Goal: Task Accomplishment & Management: Complete application form

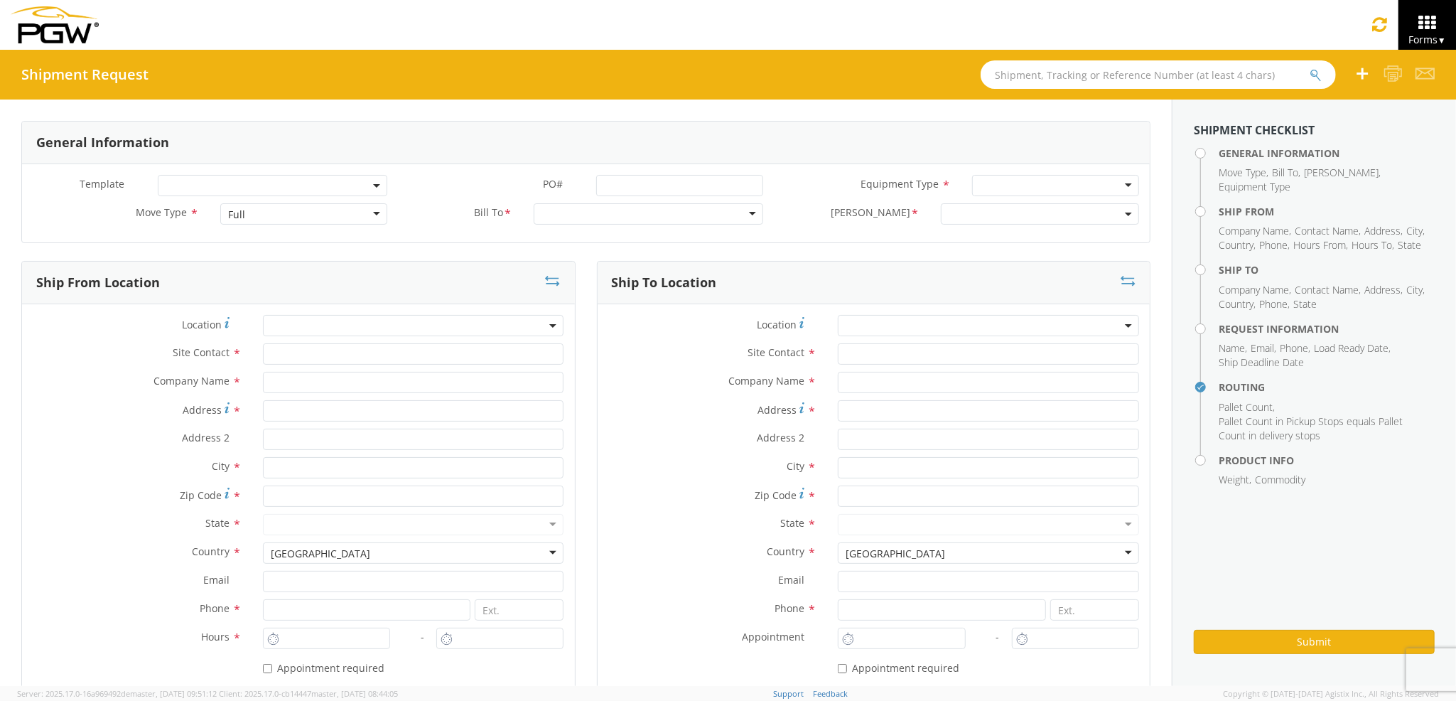
click at [252, 217] on div "Full" at bounding box center [303, 213] width 166 height 21
click at [600, 217] on div at bounding box center [649, 213] width 230 height 21
click at [419, 355] on input "text" at bounding box center [413, 353] width 301 height 21
click at [411, 387] on input "text" at bounding box center [413, 382] width 301 height 21
type input "PGW auto glass c/o AT RENTALS"
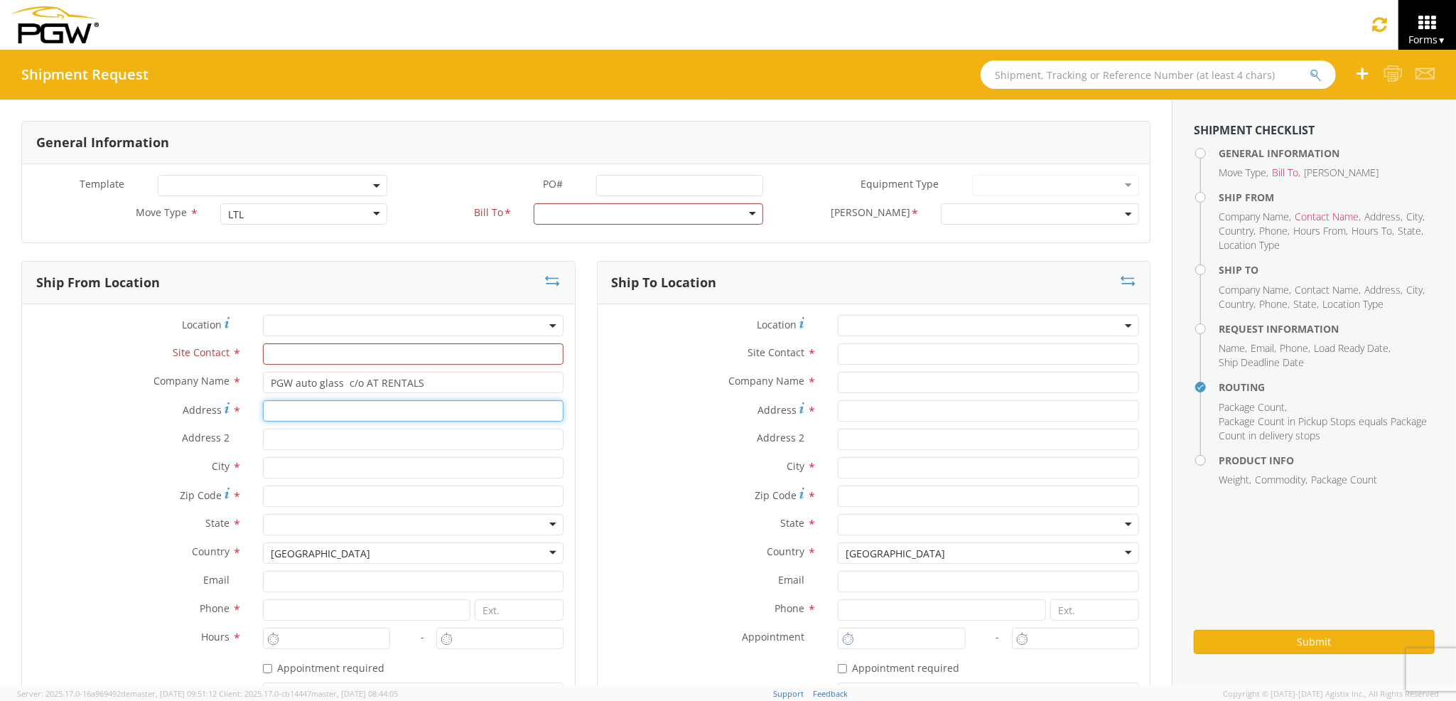
type input "[STREET_ADDRESS][PERSON_NAME]"
type input "5"
type input "[PERSON_NAME]"
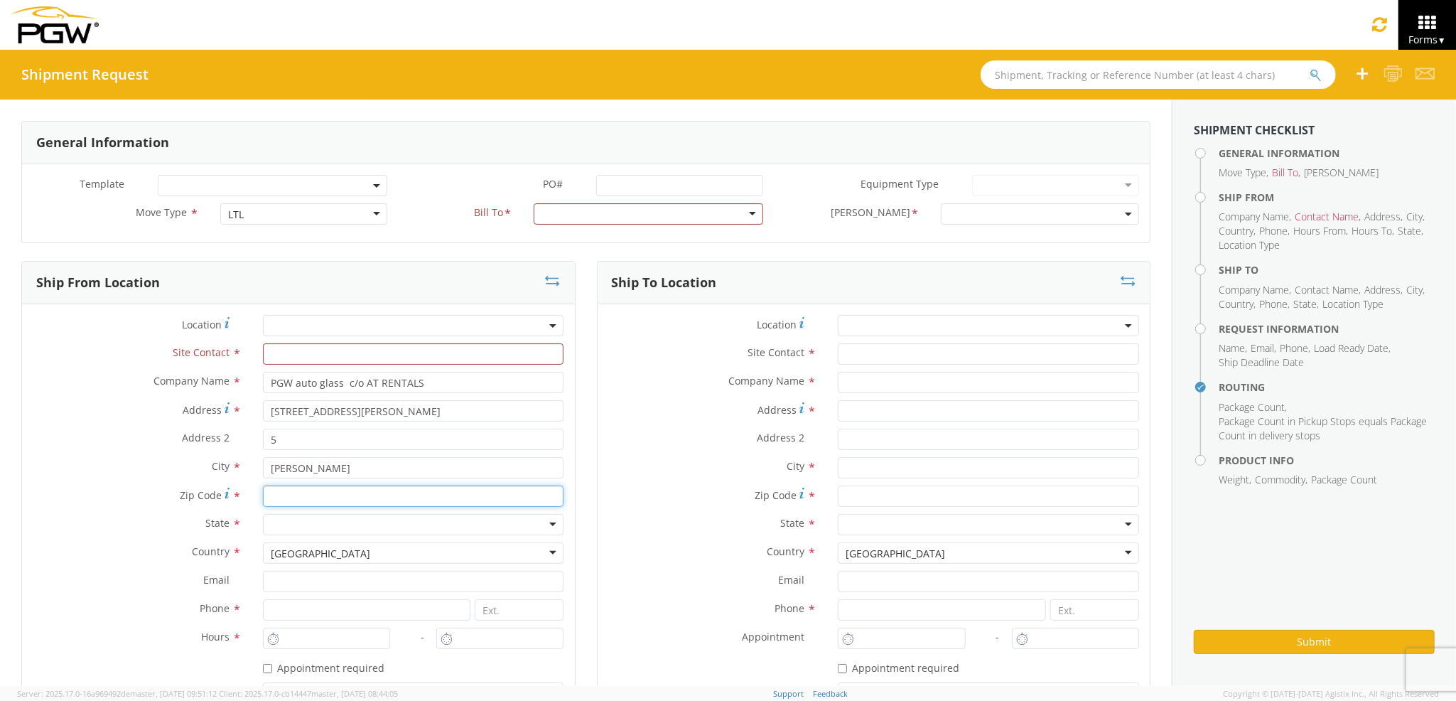
type input "04092"
type input "PGW Auto Glass"
click at [887, 390] on input "text" at bounding box center [1001, 382] width 305 height 21
type input "PGW auto glass c/o AT RENTALS"
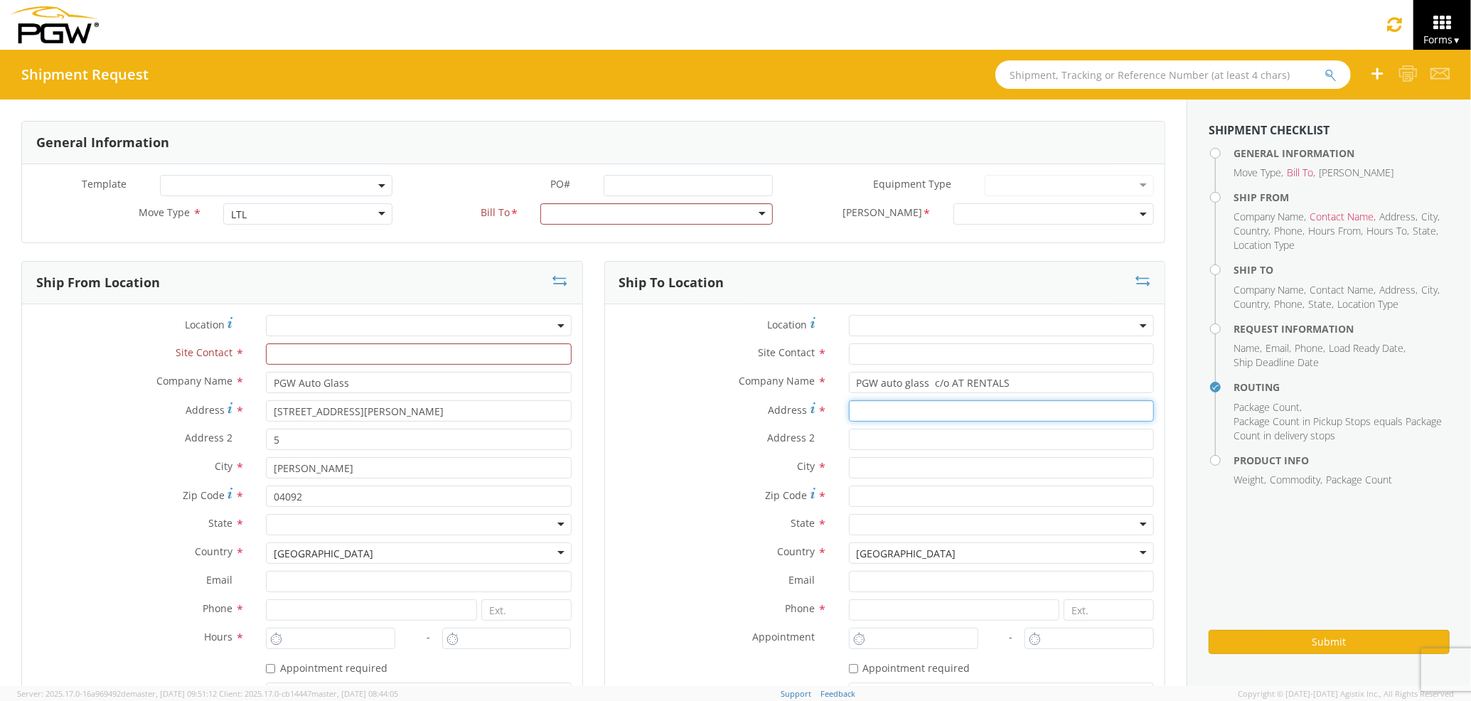
type input "[STREET_ADDRESS][PERSON_NAME]"
type input "5"
type input "[PERSON_NAME]"
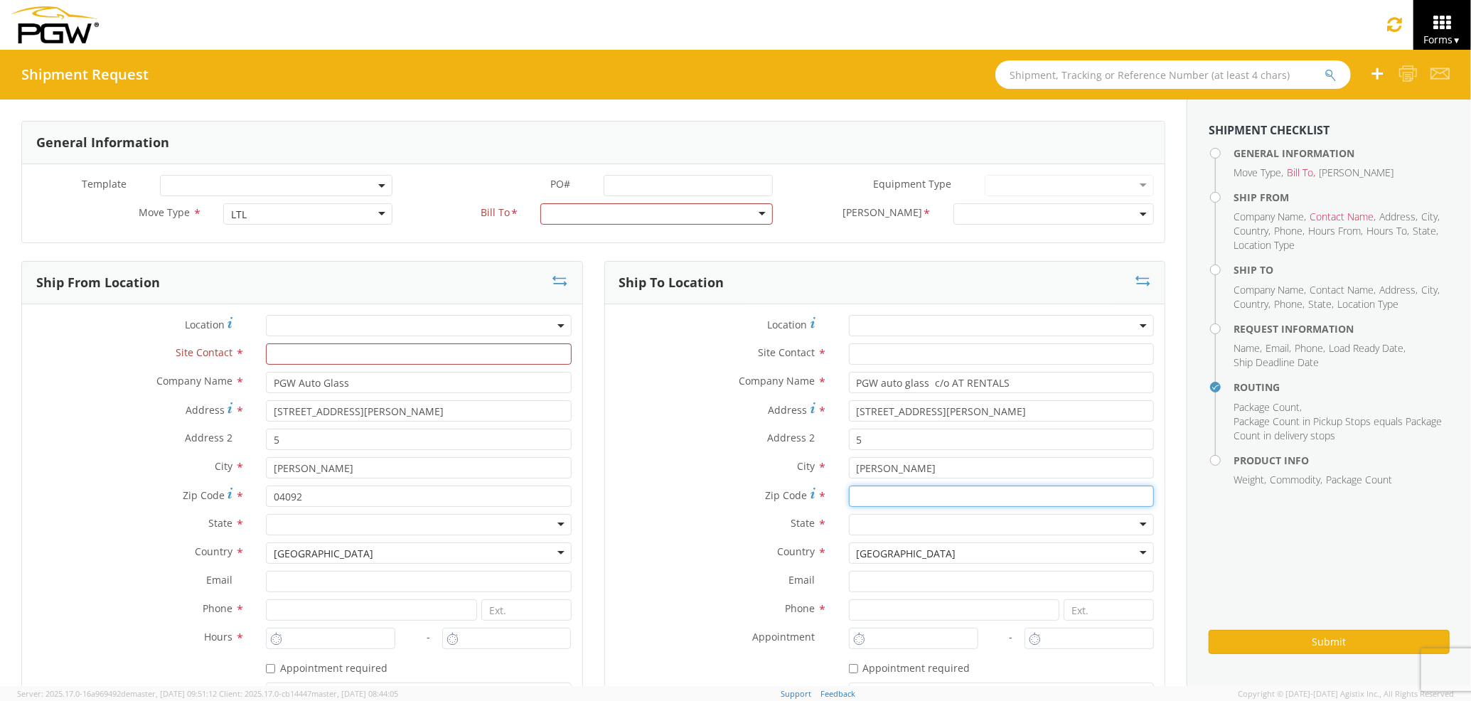
type input "04092"
type input "[EMAIL_ADDRESS][DOMAIN_NAME]"
type input "2073329611"
type input "PGW Auto Glass"
click at [615, 498] on label "Zip Code *" at bounding box center [721, 494] width 233 height 19
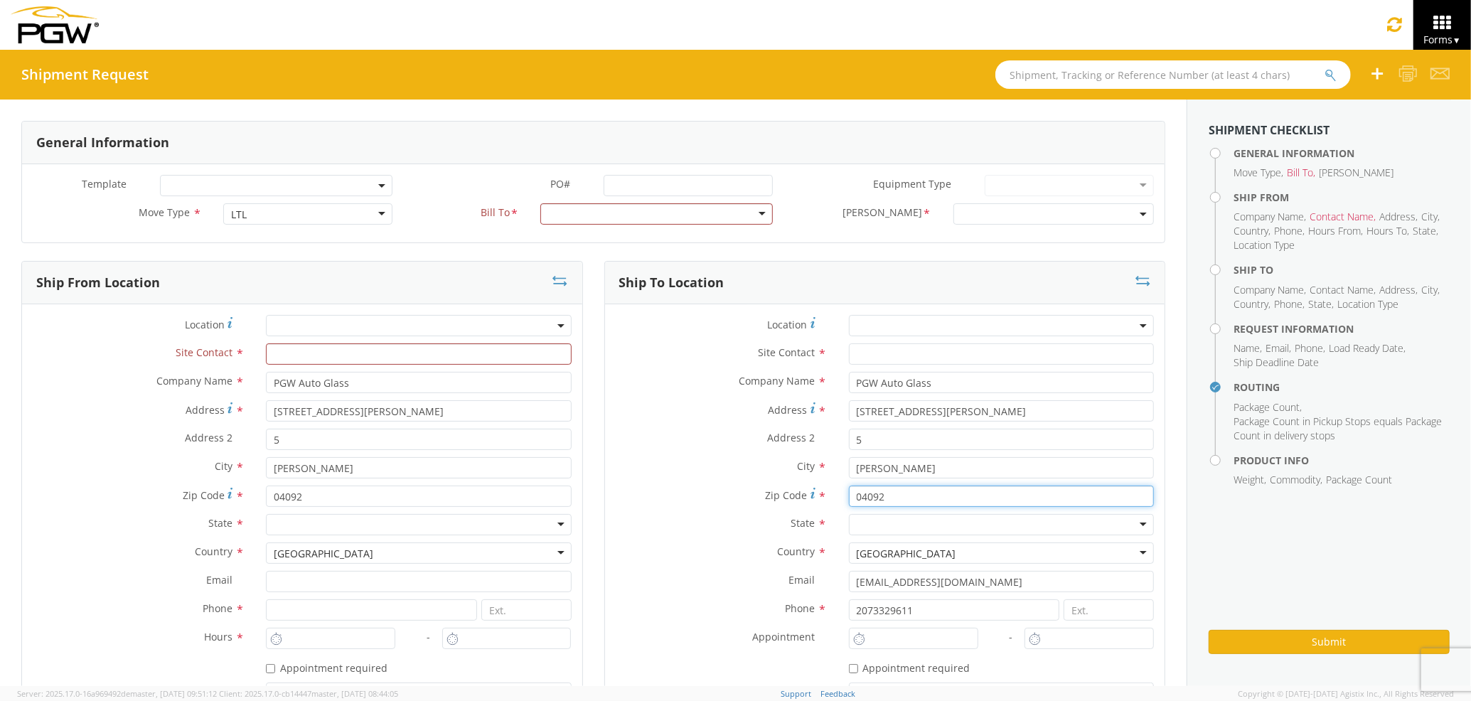
click at [849, 498] on input "04092" at bounding box center [1001, 495] width 305 height 21
click at [1389, 29] on icon at bounding box center [1394, 24] width 17 height 20
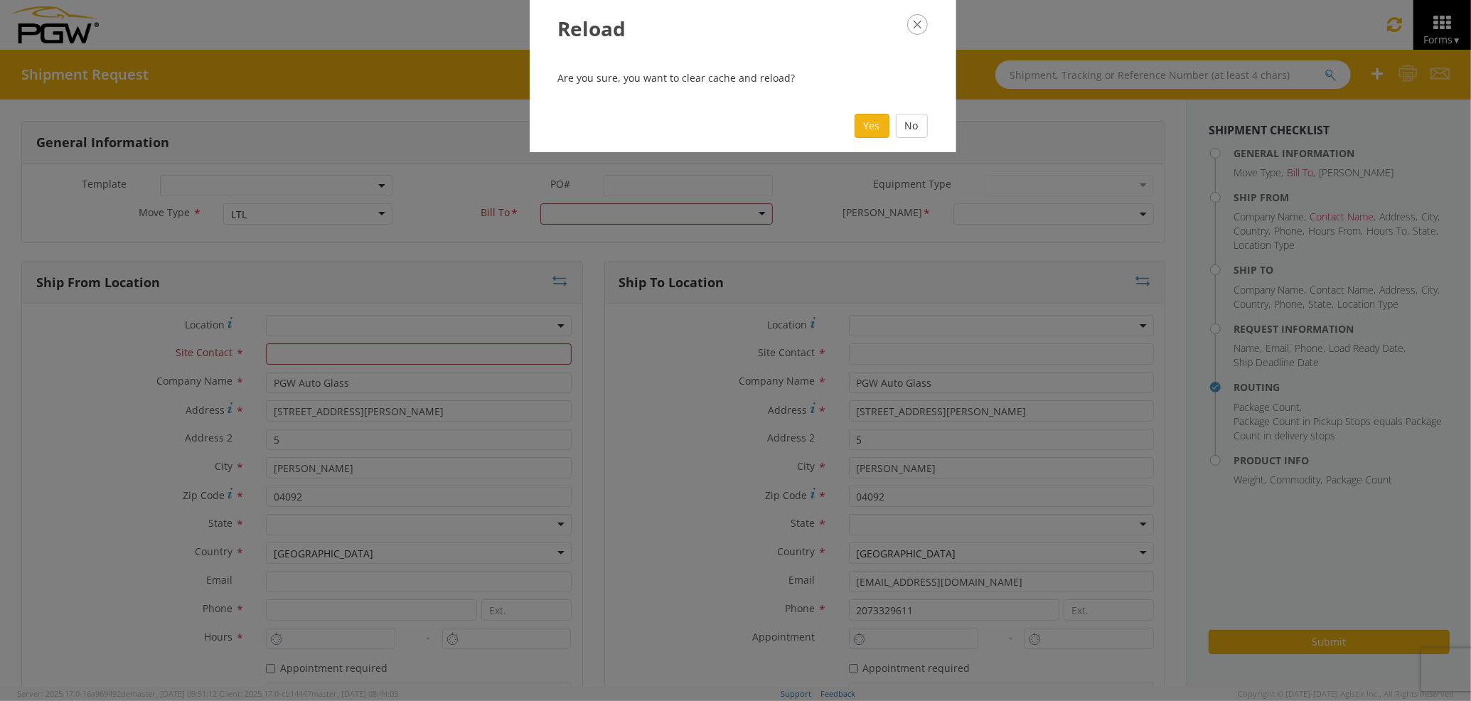
click at [870, 145] on div "Yes No" at bounding box center [743, 126] width 426 height 53
click at [867, 137] on button "Yes" at bounding box center [871, 126] width 35 height 24
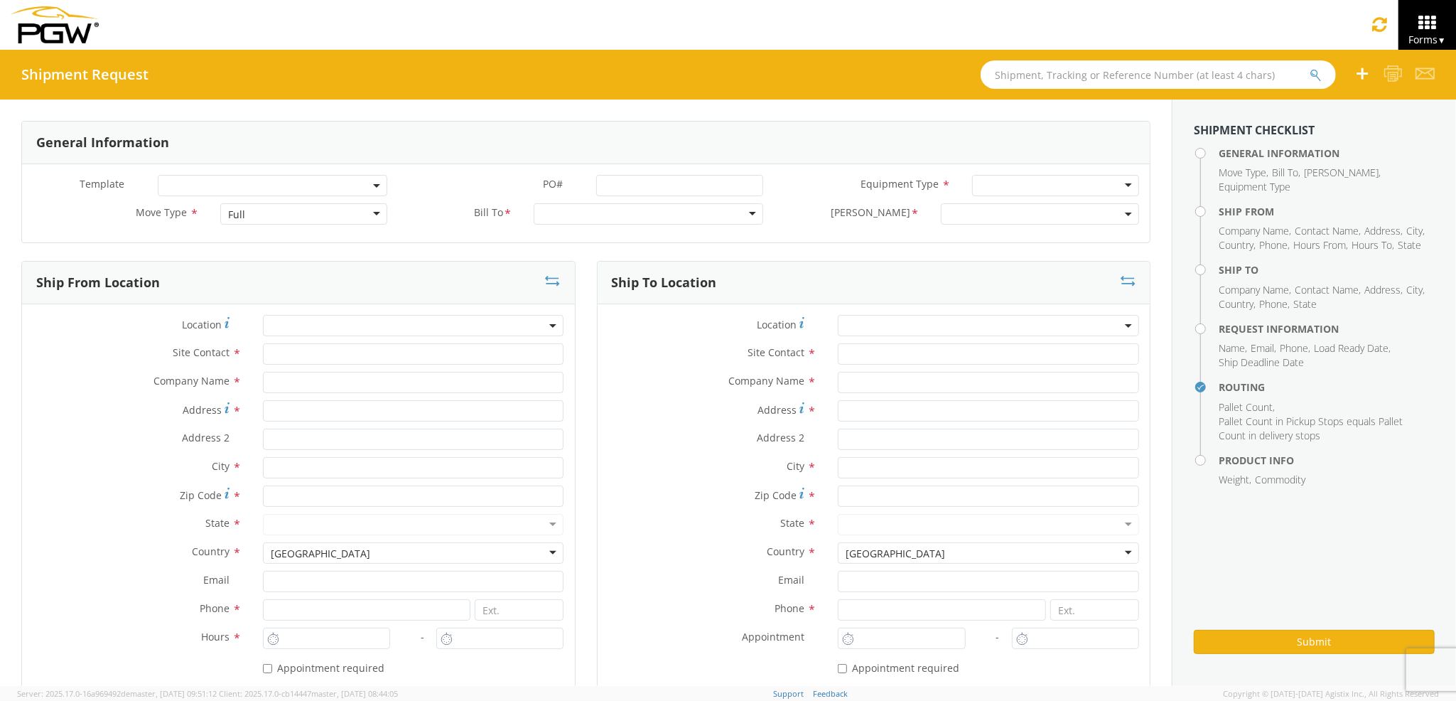
click at [301, 214] on div "Full" at bounding box center [303, 213] width 166 height 21
drag, startPoint x: 291, startPoint y: 413, endPoint x: 296, endPoint y: 404, distance: 9.9
click at [296, 404] on input "Address *" at bounding box center [413, 410] width 301 height 21
type input "[STREET_ADDRESS][PERSON_NAME]"
type input "PGW Auto Glass"
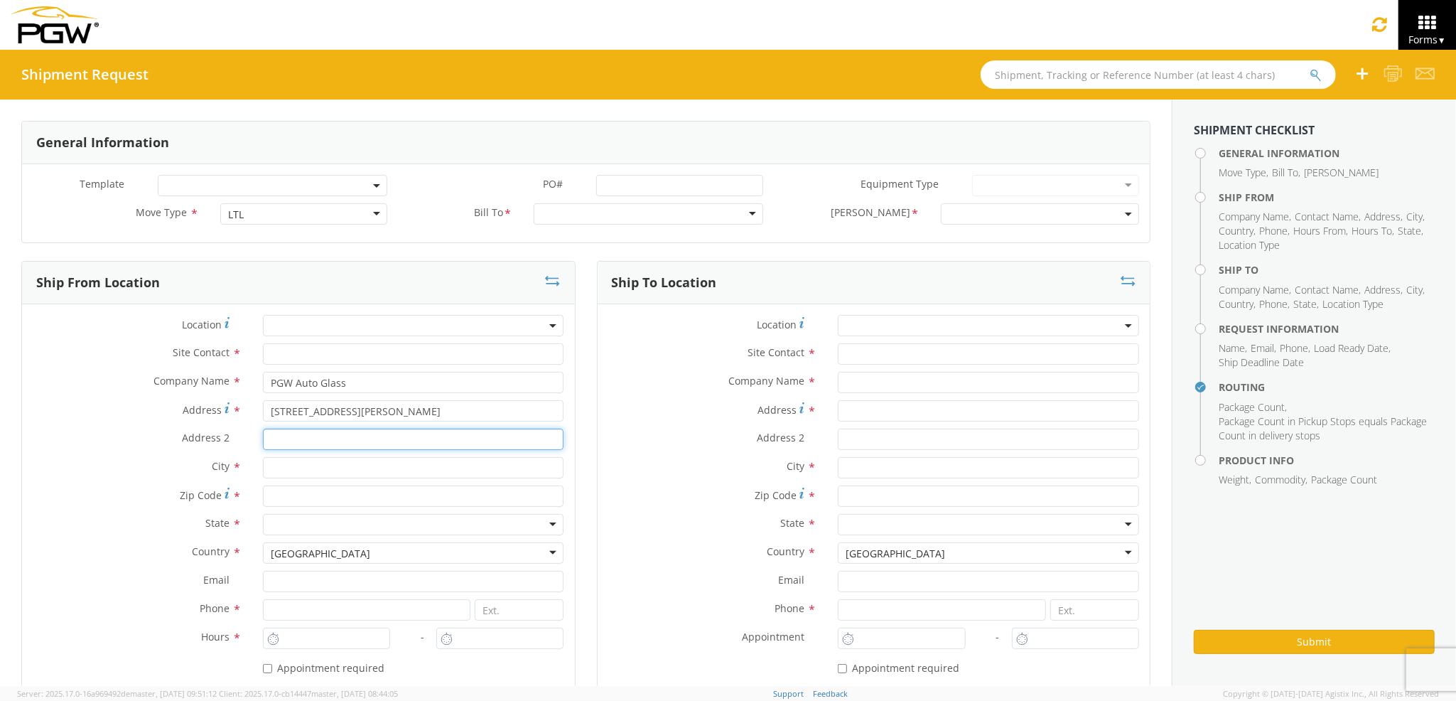
type input "5"
type input "[PERSON_NAME]"
type input "04092"
type input "PGW Auto Glass"
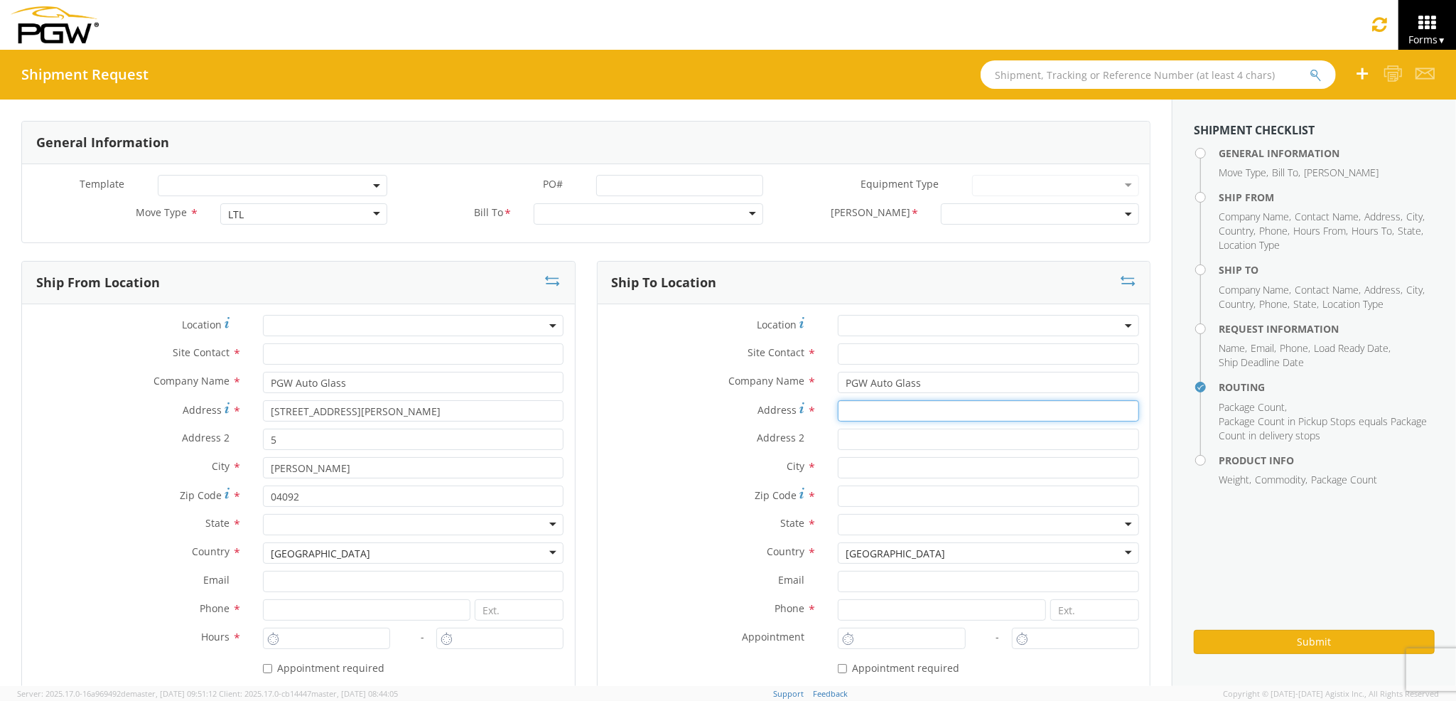
type input "[STREET_ADDRESS][PERSON_NAME]"
type input "5"
type input "[PERSON_NAME]"
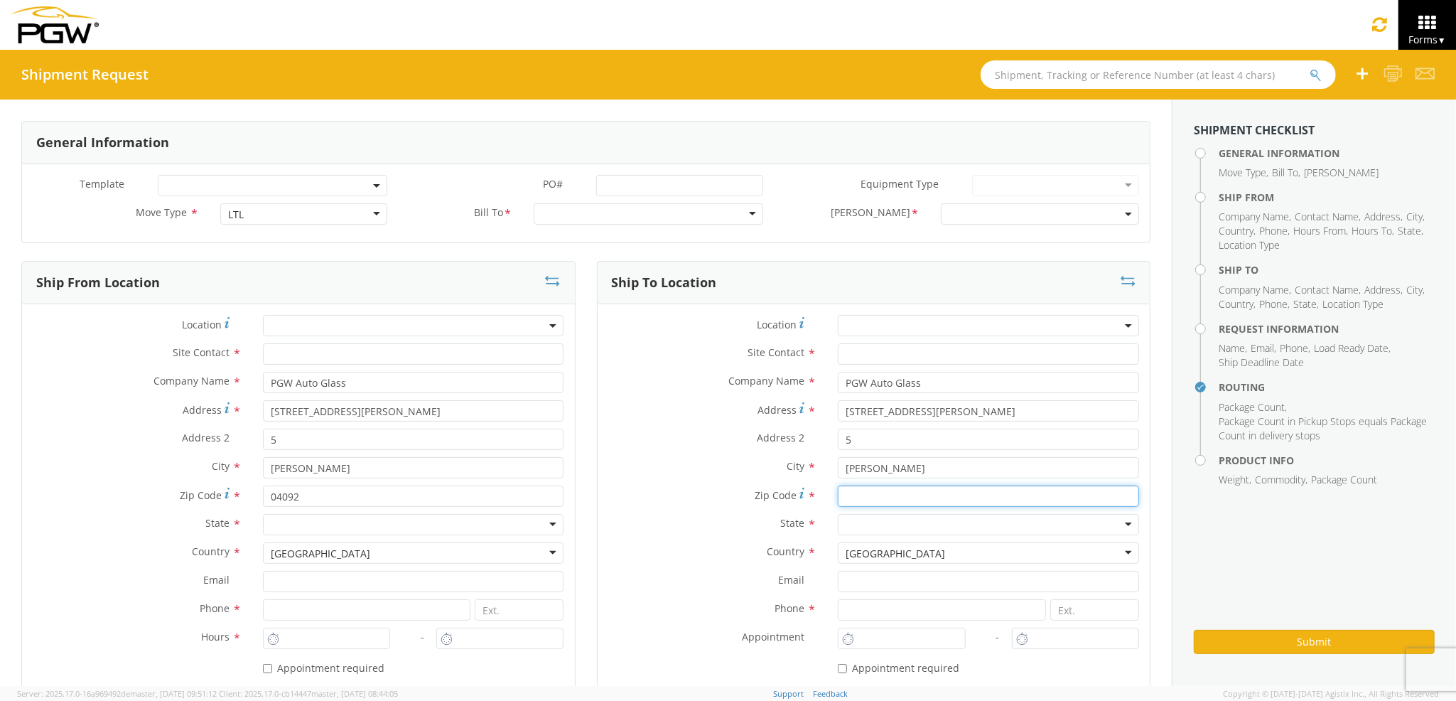
type input "04092"
type input "[EMAIL_ADDRESS][DOMAIN_NAME]"
type input "2073329611"
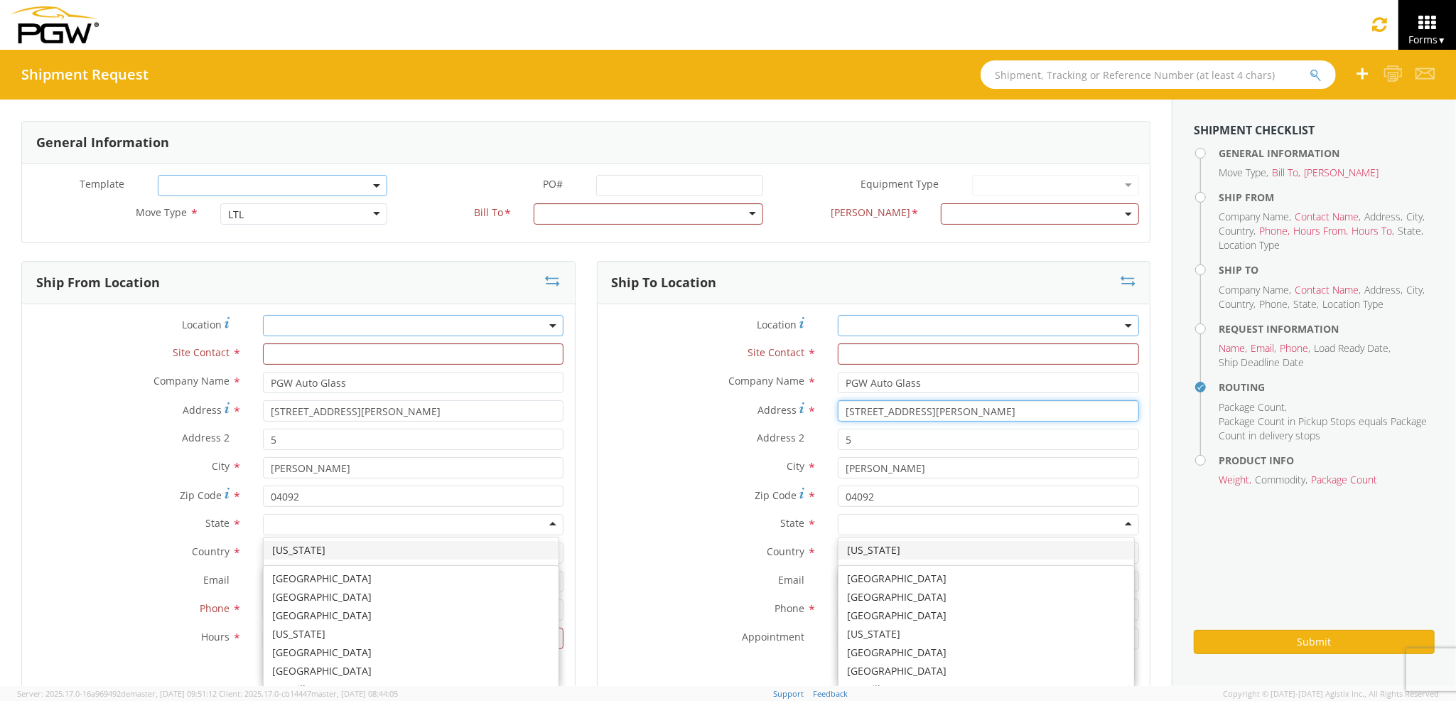
click at [891, 414] on input "[STREET_ADDRESS][PERSON_NAME]" at bounding box center [988, 410] width 301 height 21
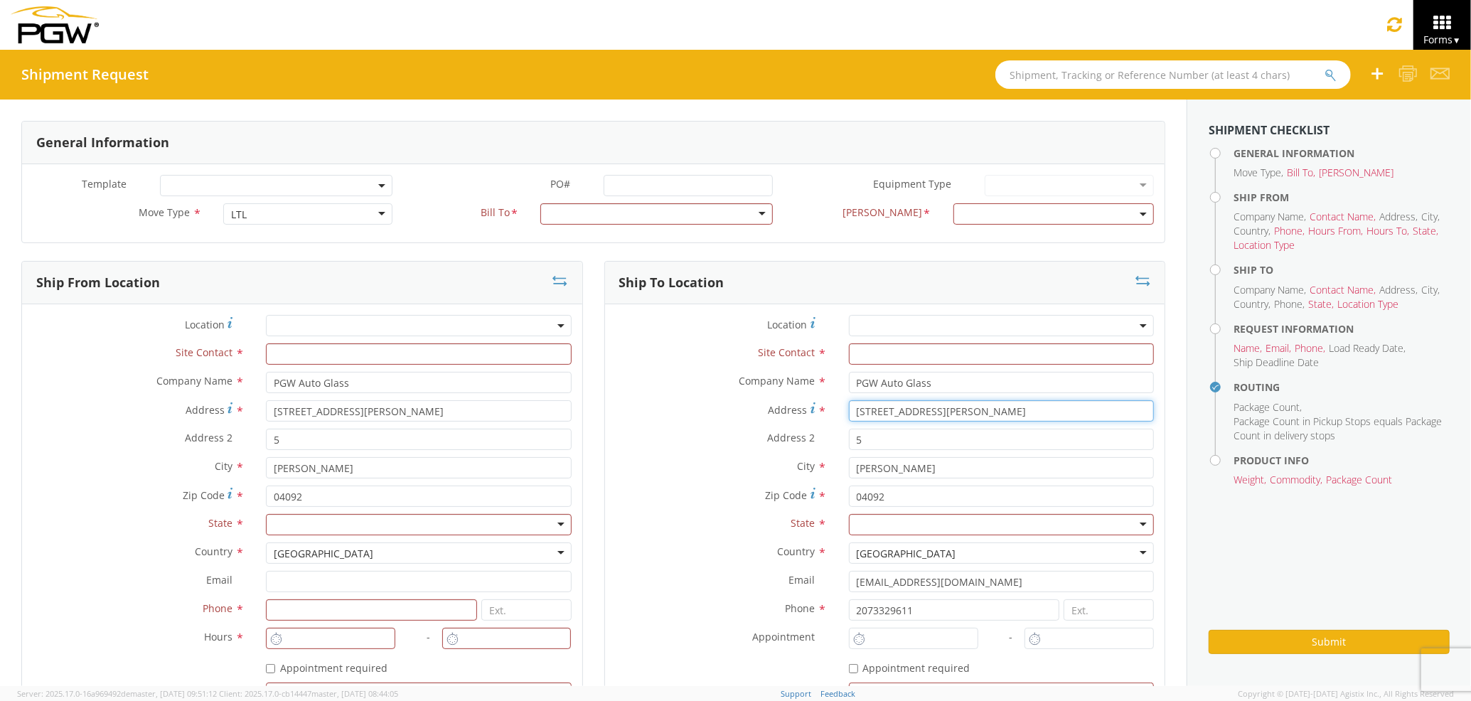
drag, startPoint x: 876, startPoint y: 411, endPoint x: 670, endPoint y: 411, distance: 206.8
click at [670, 411] on div "Address * 2 Karen Drive" at bounding box center [885, 410] width 560 height 21
type input "85 HOULTON RD"
type input "[EMAIL_ADDRESS][DOMAIN_NAME]"
type input "2077745169"
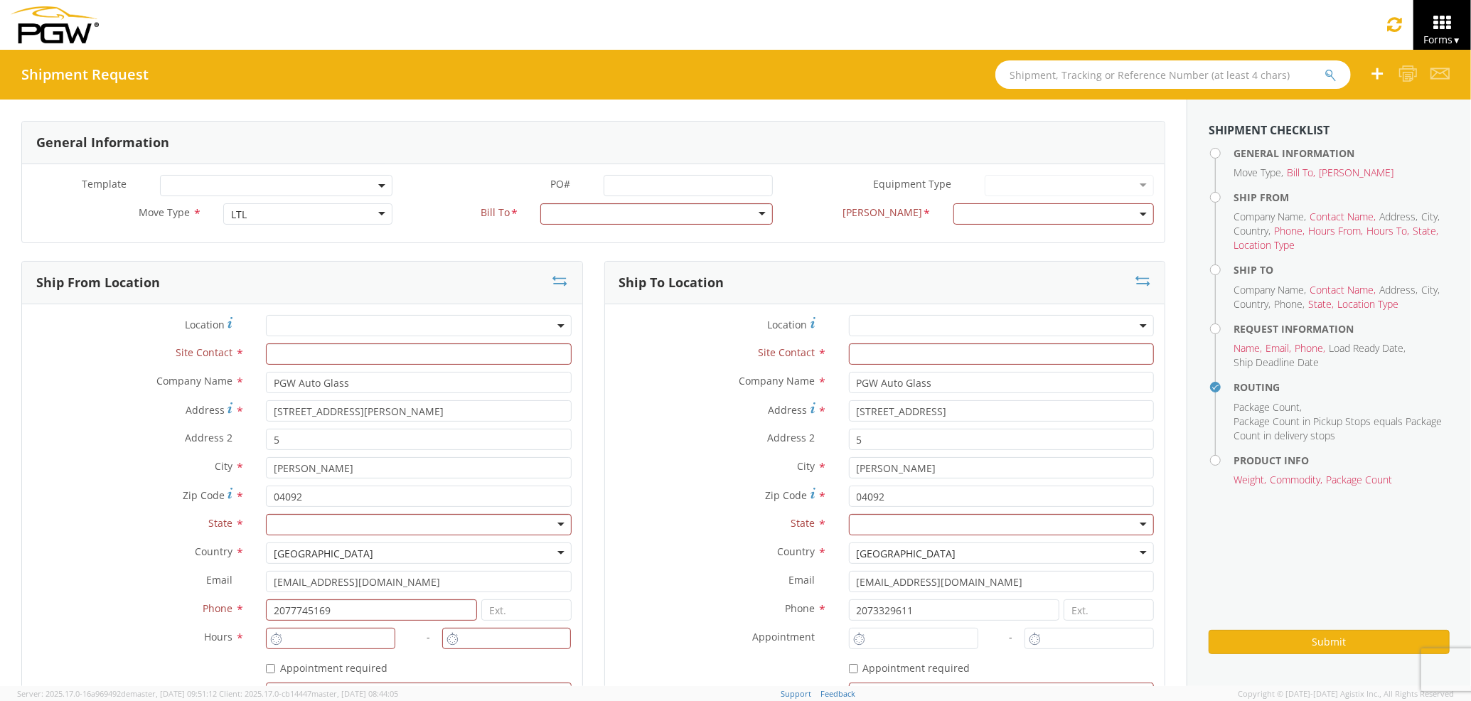
type input "PGW auto glass c/o AT RENTALS"
type input "Agility"
type input "[EMAIL_ADDRESS][DOMAIN_NAME]"
type input "2077745169"
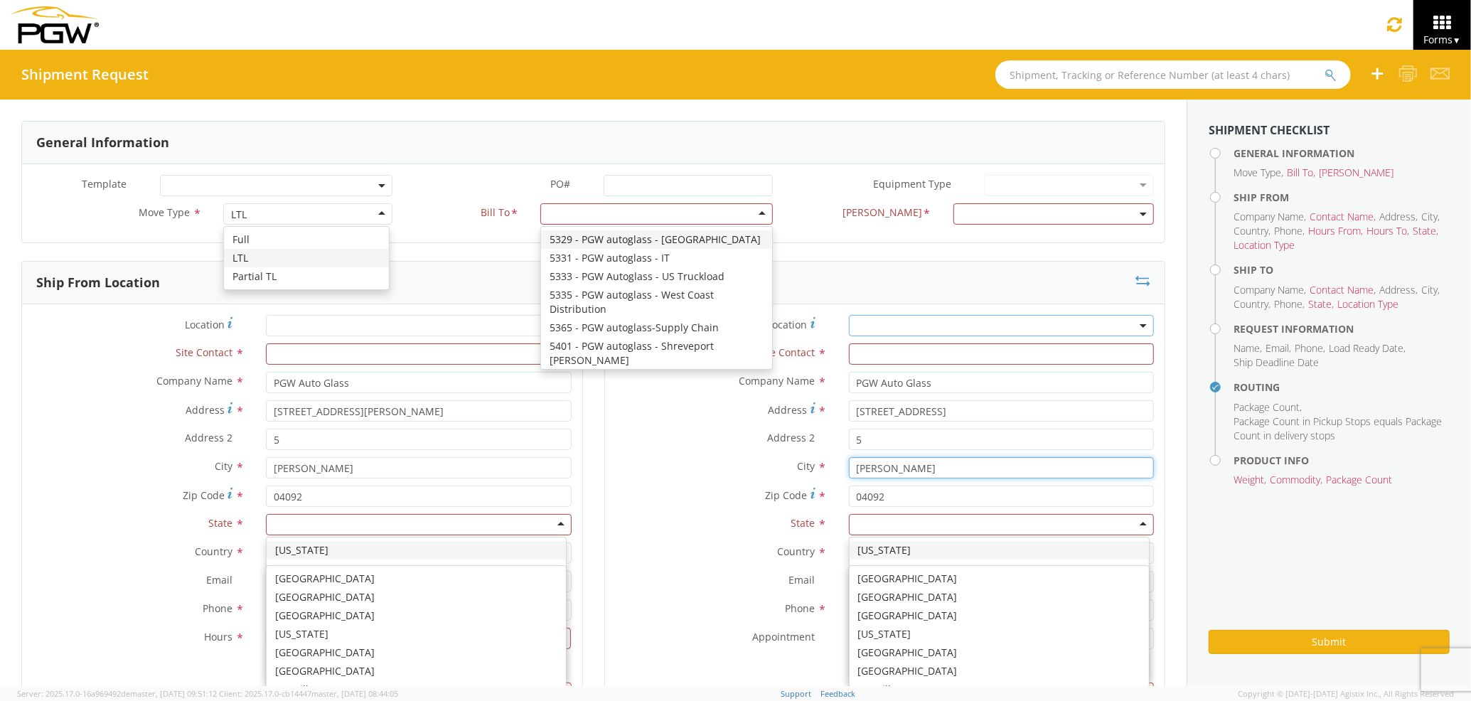
drag, startPoint x: 945, startPoint y: 469, endPoint x: 802, endPoint y: 468, distance: 143.6
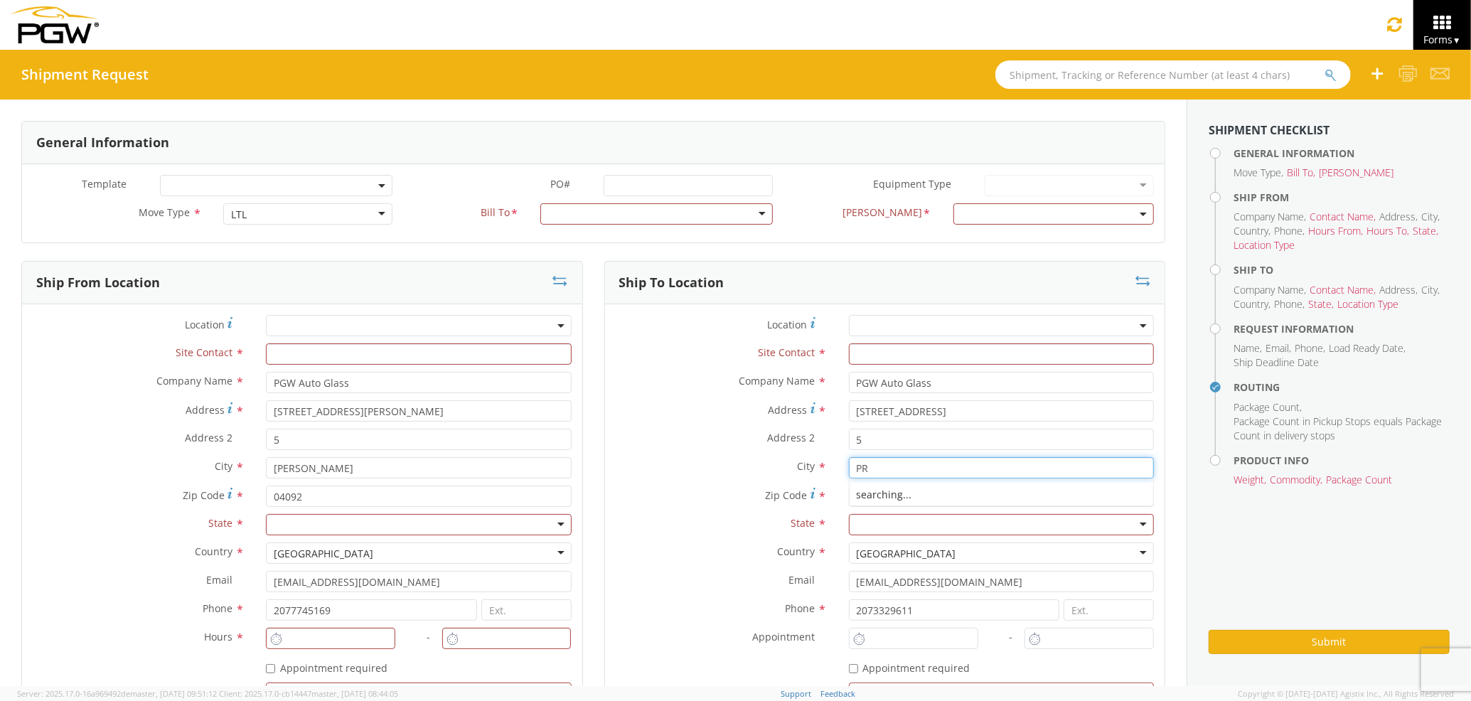
type input "PRESQUE ISLE"
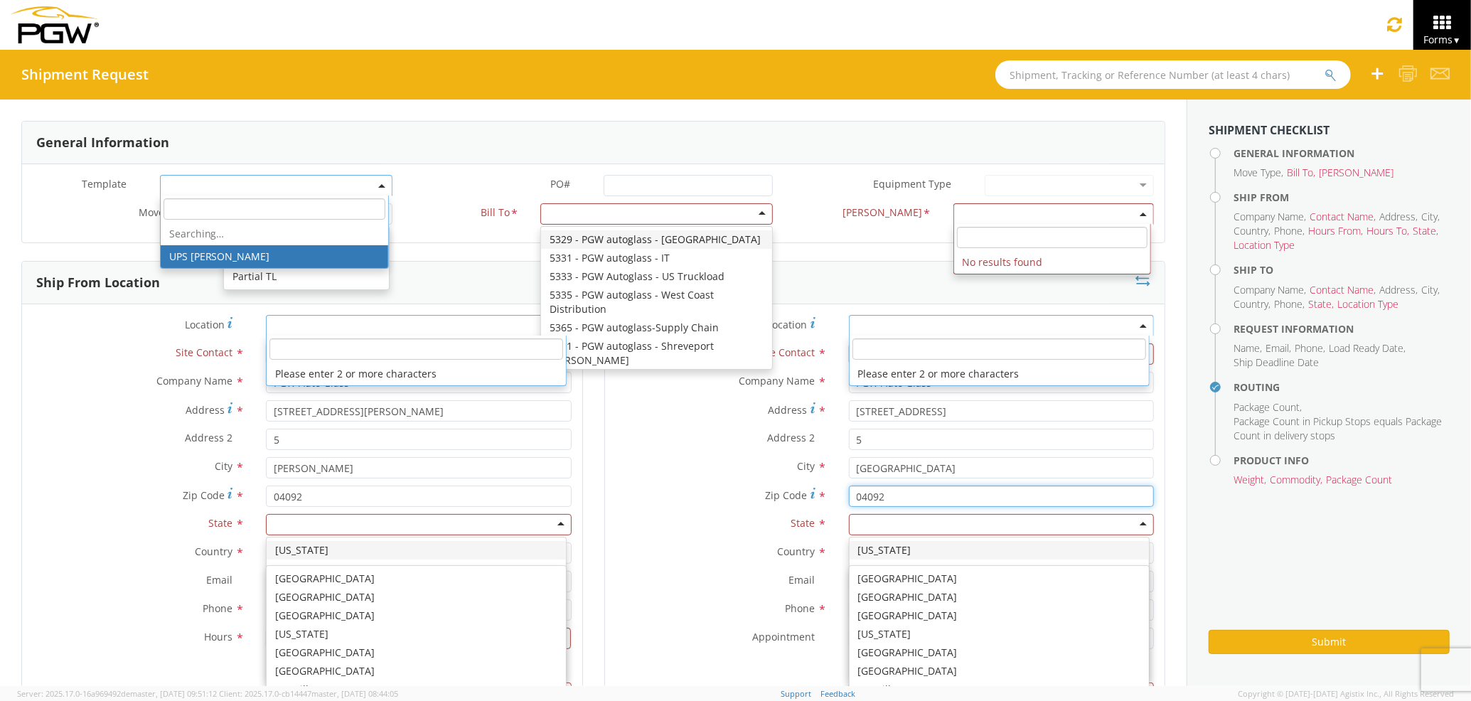
click at [913, 505] on input "04092" at bounding box center [1001, 495] width 305 height 21
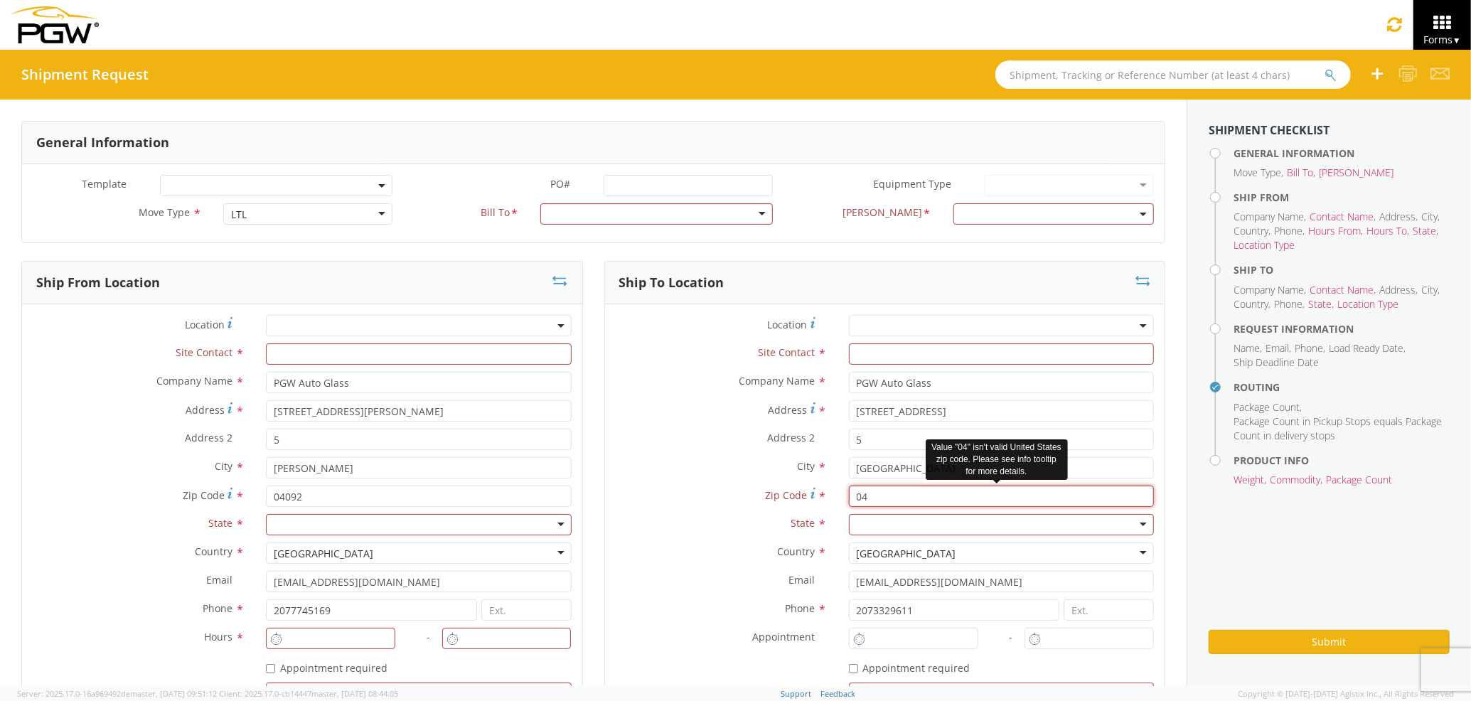
type input "0"
type input "04769"
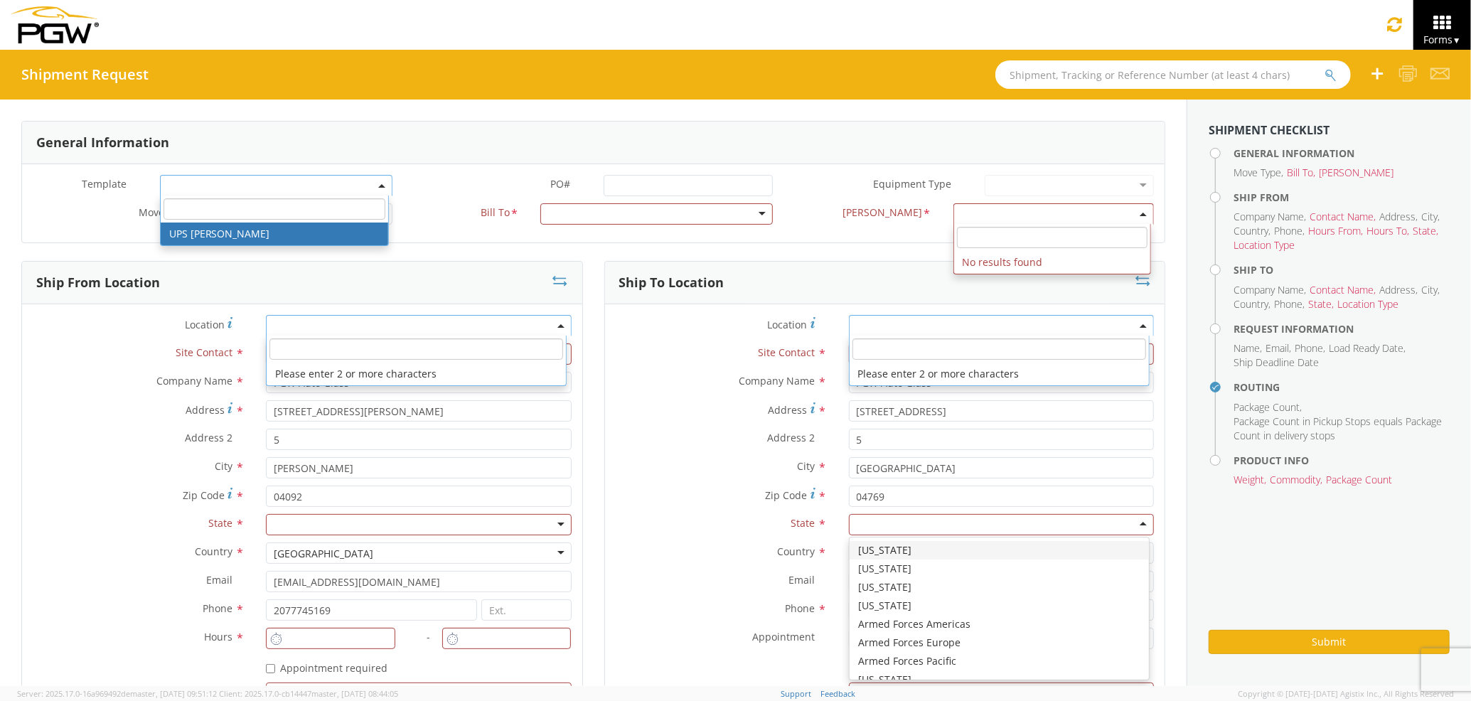
click at [867, 530] on div at bounding box center [1001, 524] width 305 height 21
type input "MA"
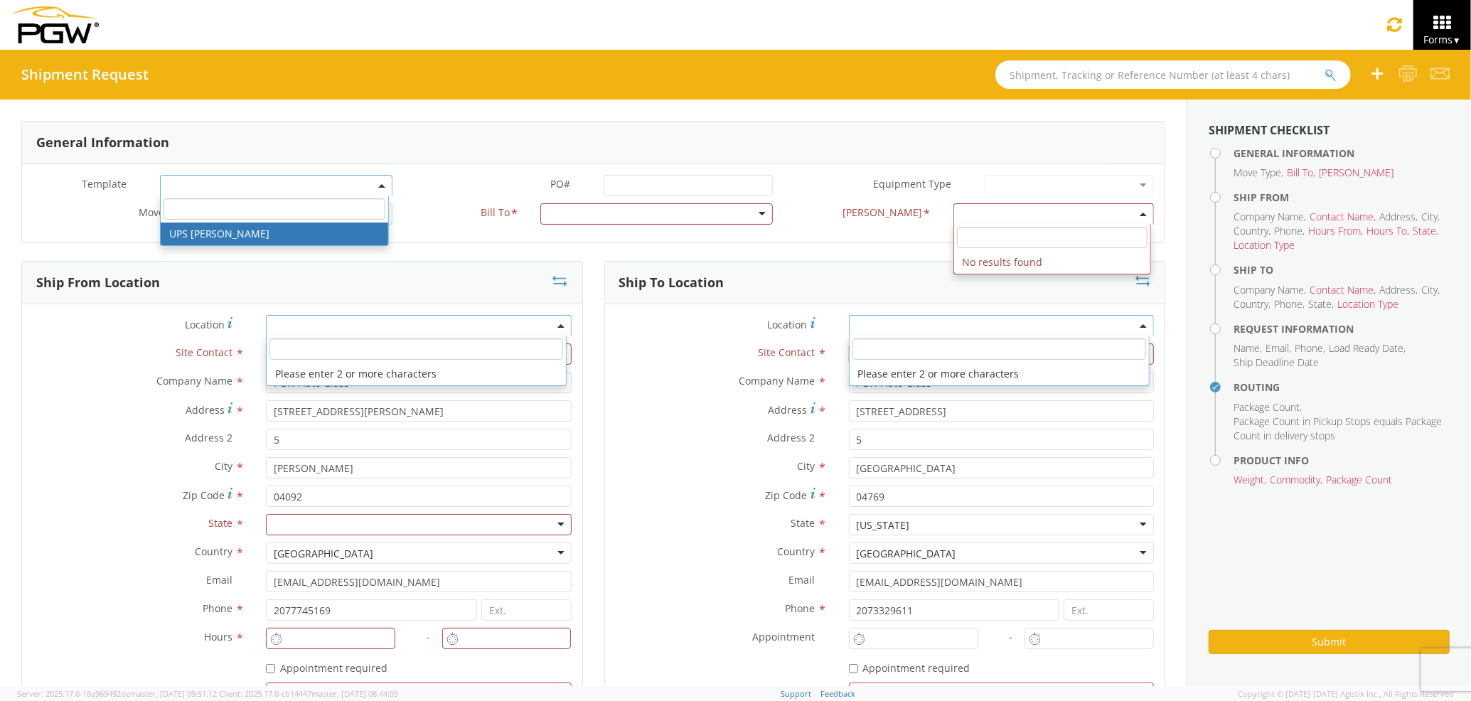
scroll to position [0, 0]
click at [347, 515] on div at bounding box center [418, 524] width 305 height 21
type input "MA"
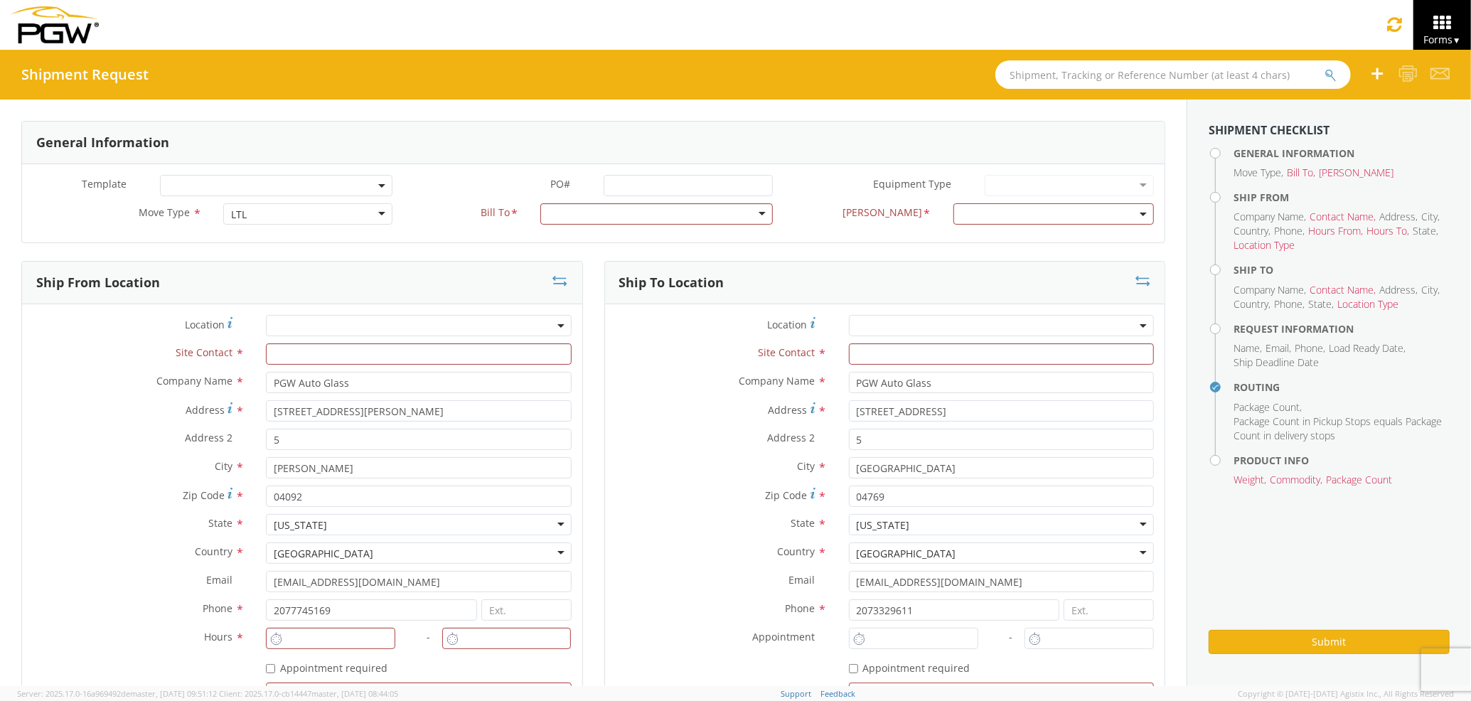
click at [620, 547] on label "Country *" at bounding box center [721, 551] width 233 height 18
click at [387, 356] on input "text" at bounding box center [418, 353] width 305 height 21
type input "j"
click at [861, 354] on input "text" at bounding box center [1001, 353] width 305 height 21
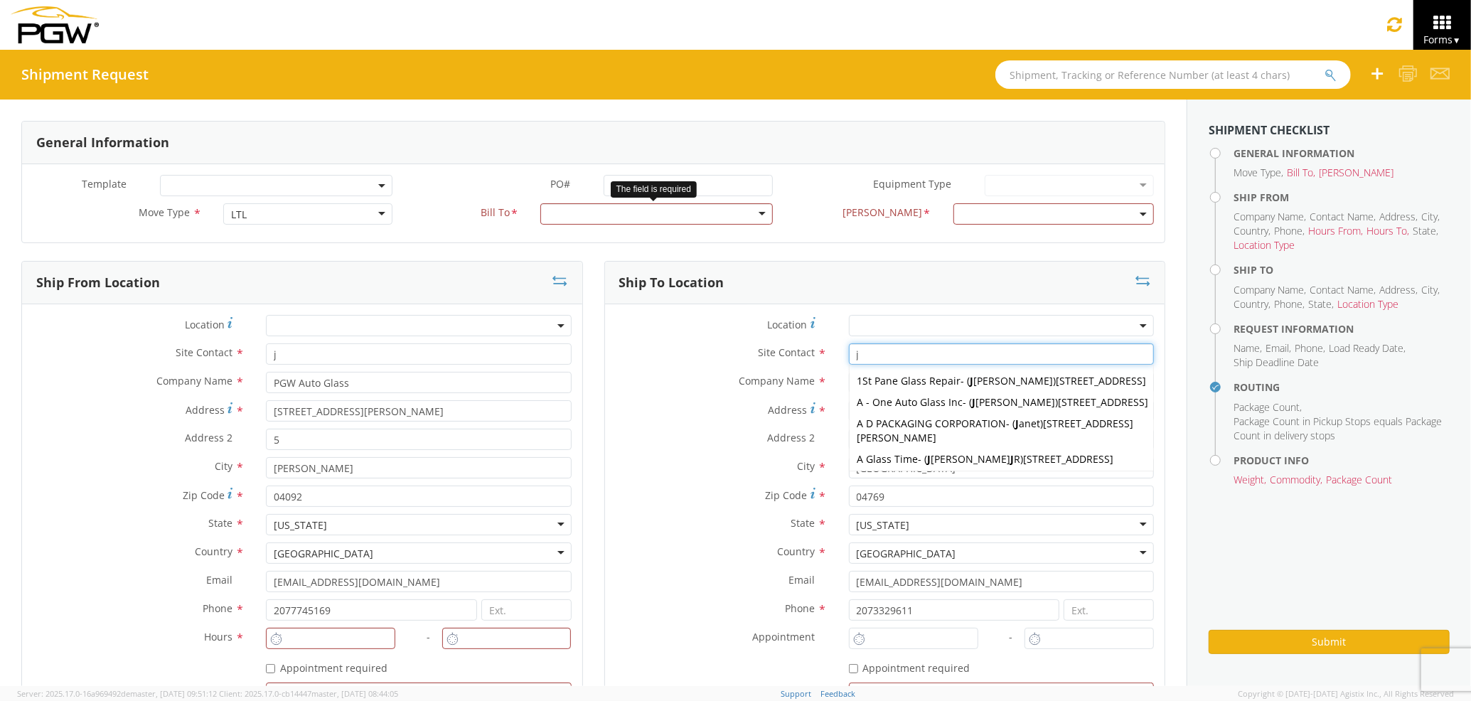
type input "j"
click at [685, 209] on div at bounding box center [656, 213] width 232 height 21
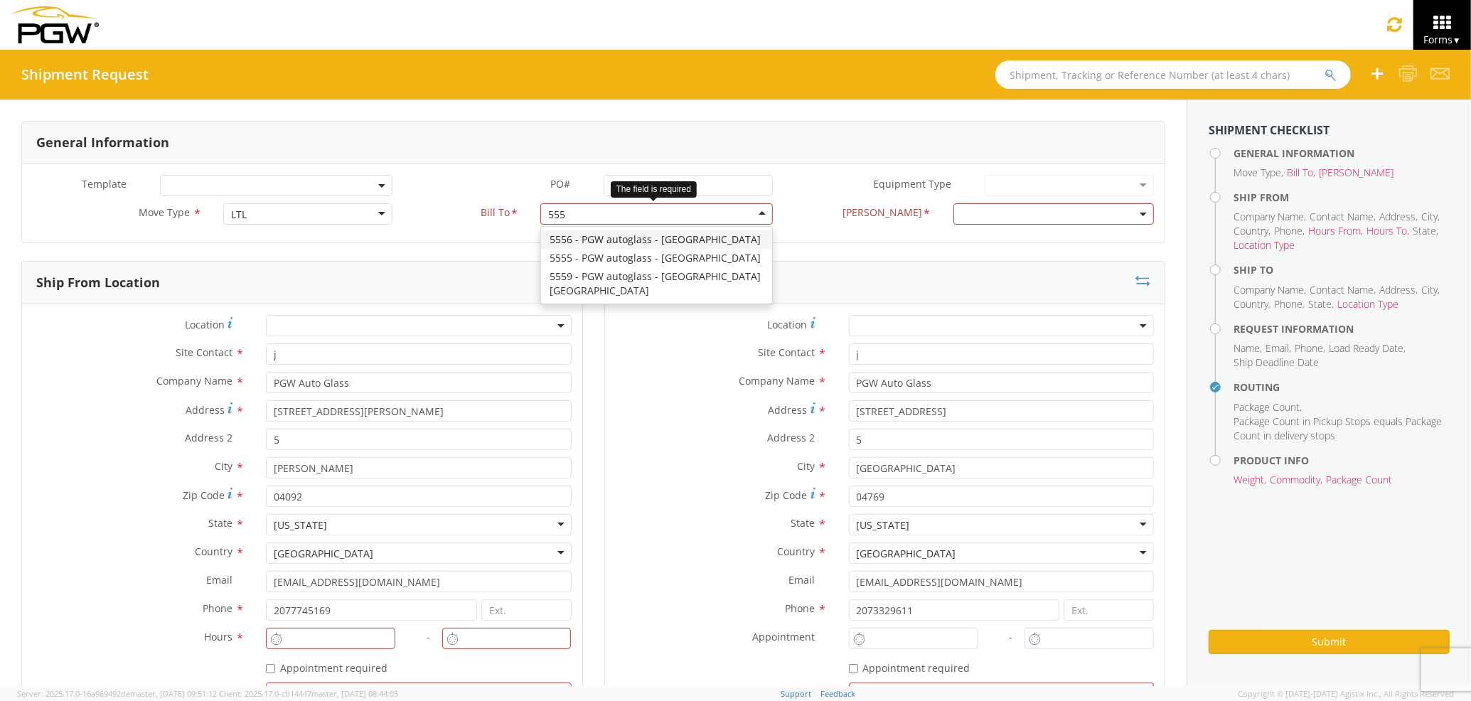
type input "5559"
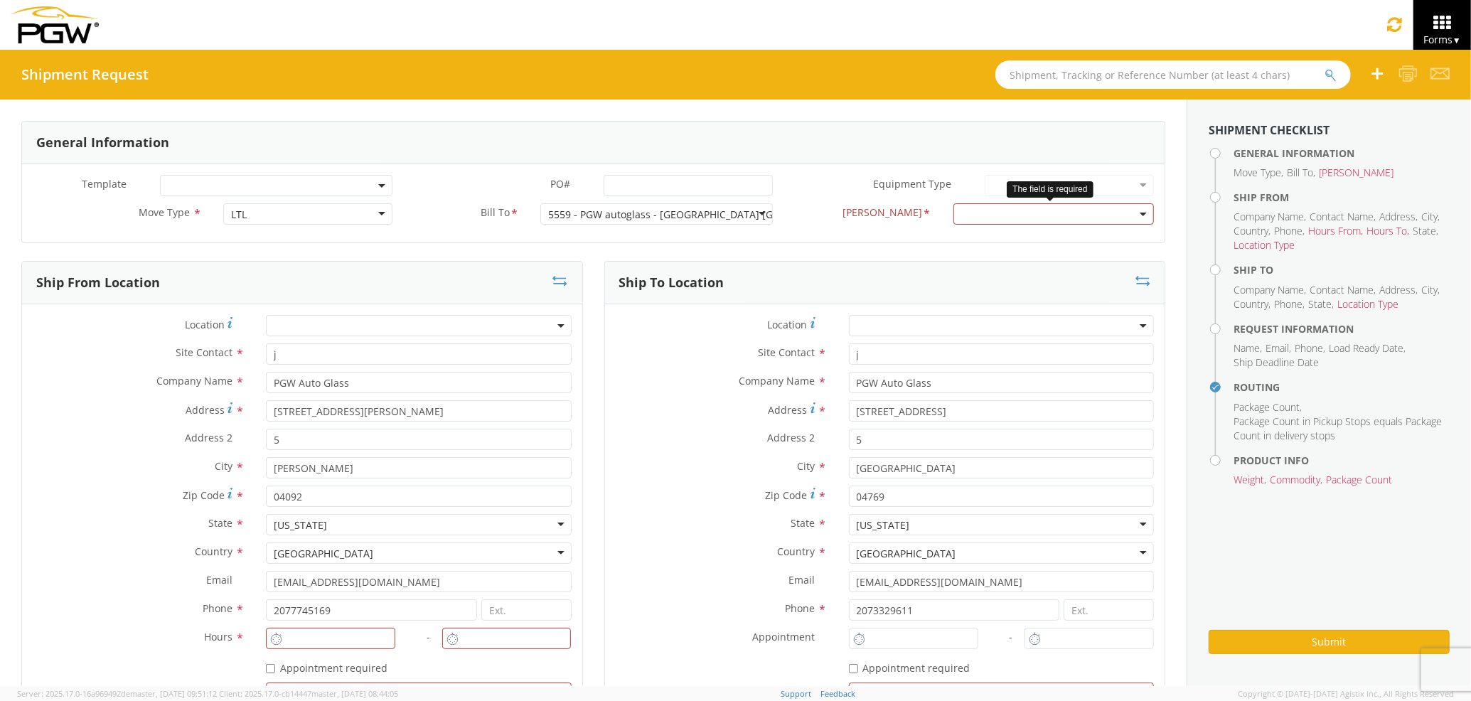
click at [976, 217] on span at bounding box center [1053, 213] width 200 height 21
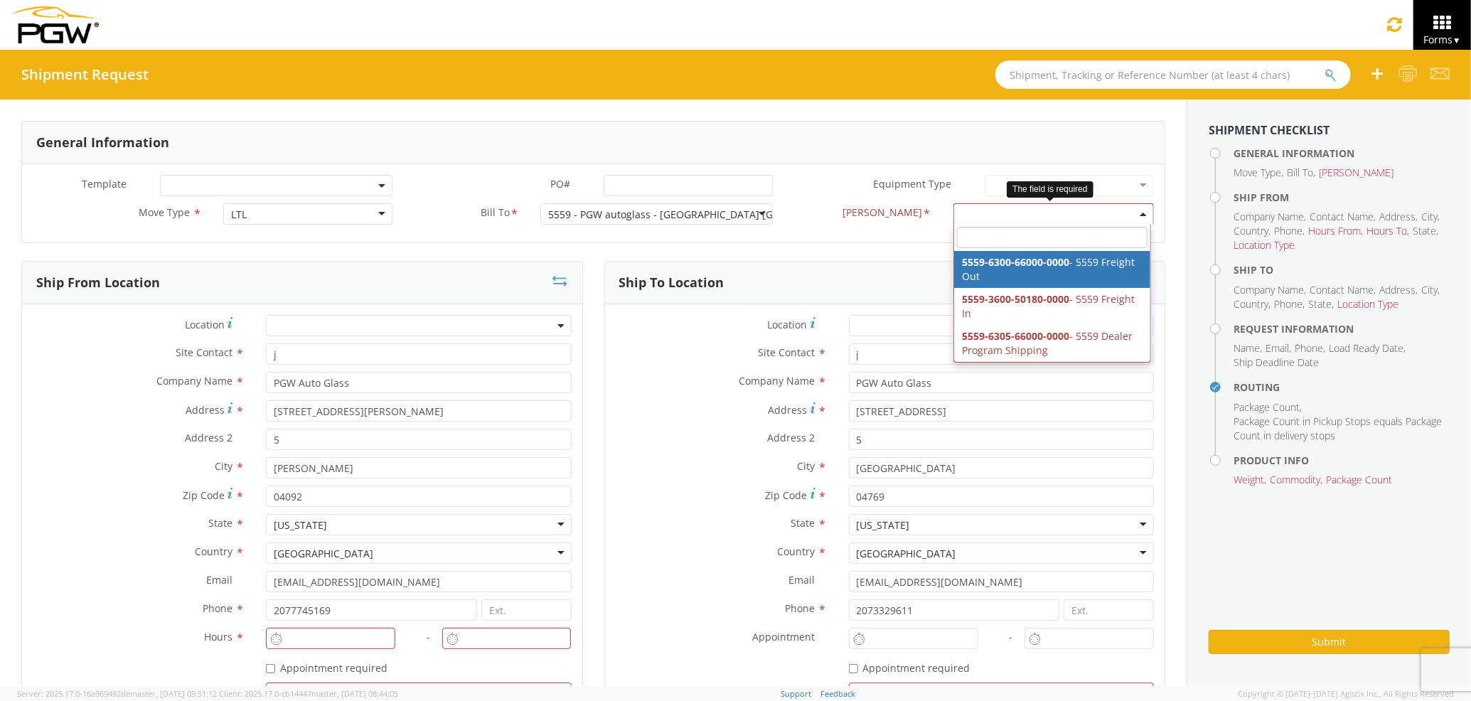
select select "5559-6300-66000-0000"
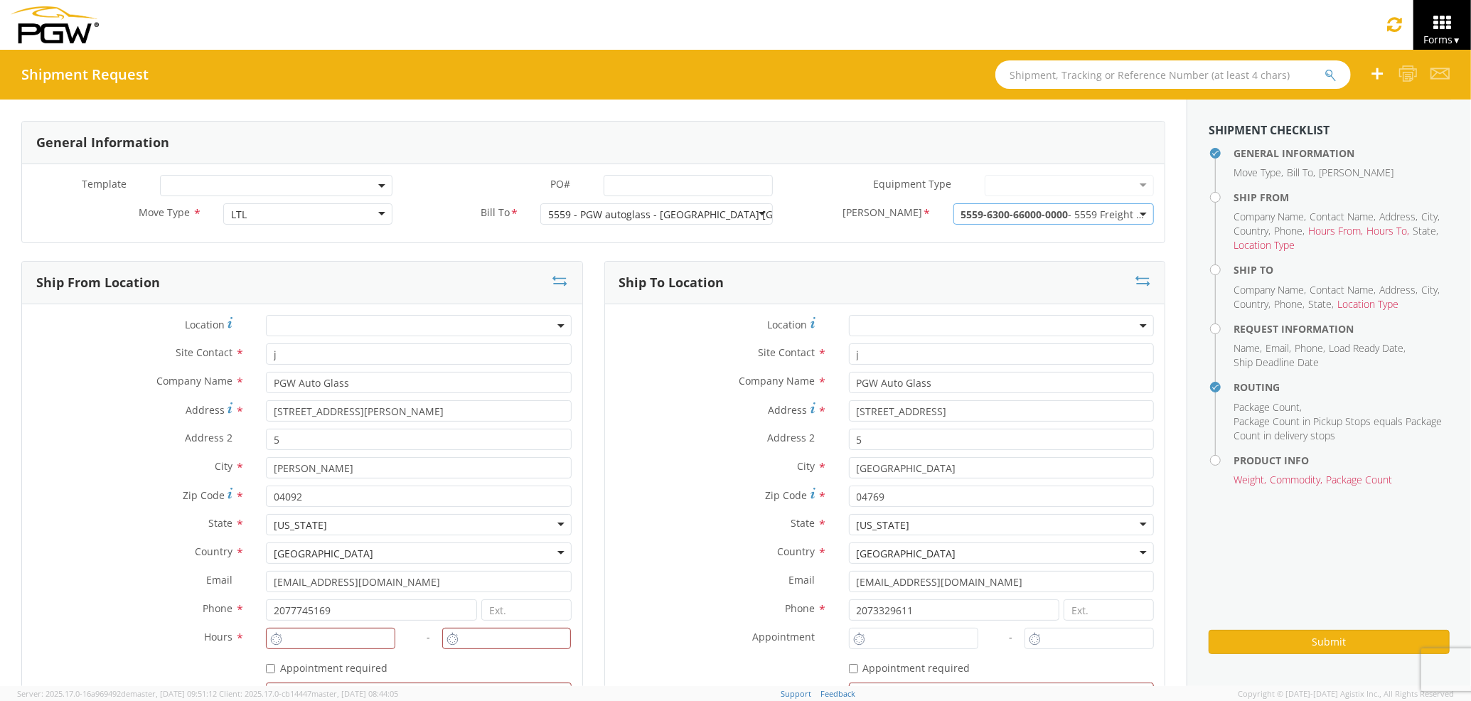
click at [704, 395] on div "Company Name * PGW Auto Glass searching..." at bounding box center [885, 386] width 560 height 28
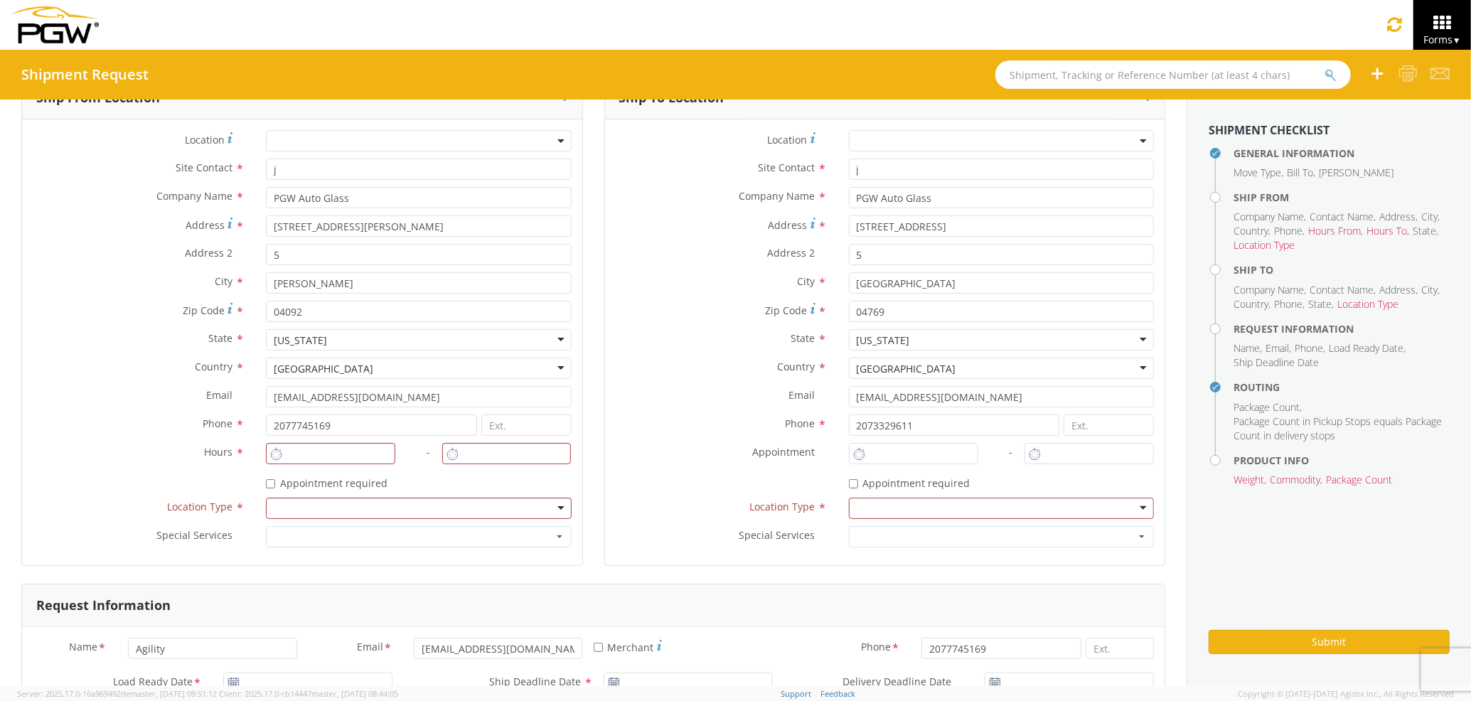
scroll to position [189, 0]
type input "2:00 PM"
type input "3:00 PM"
click at [336, 451] on input "2:00 PM" at bounding box center [330, 449] width 129 height 21
type input "3:00 PM"
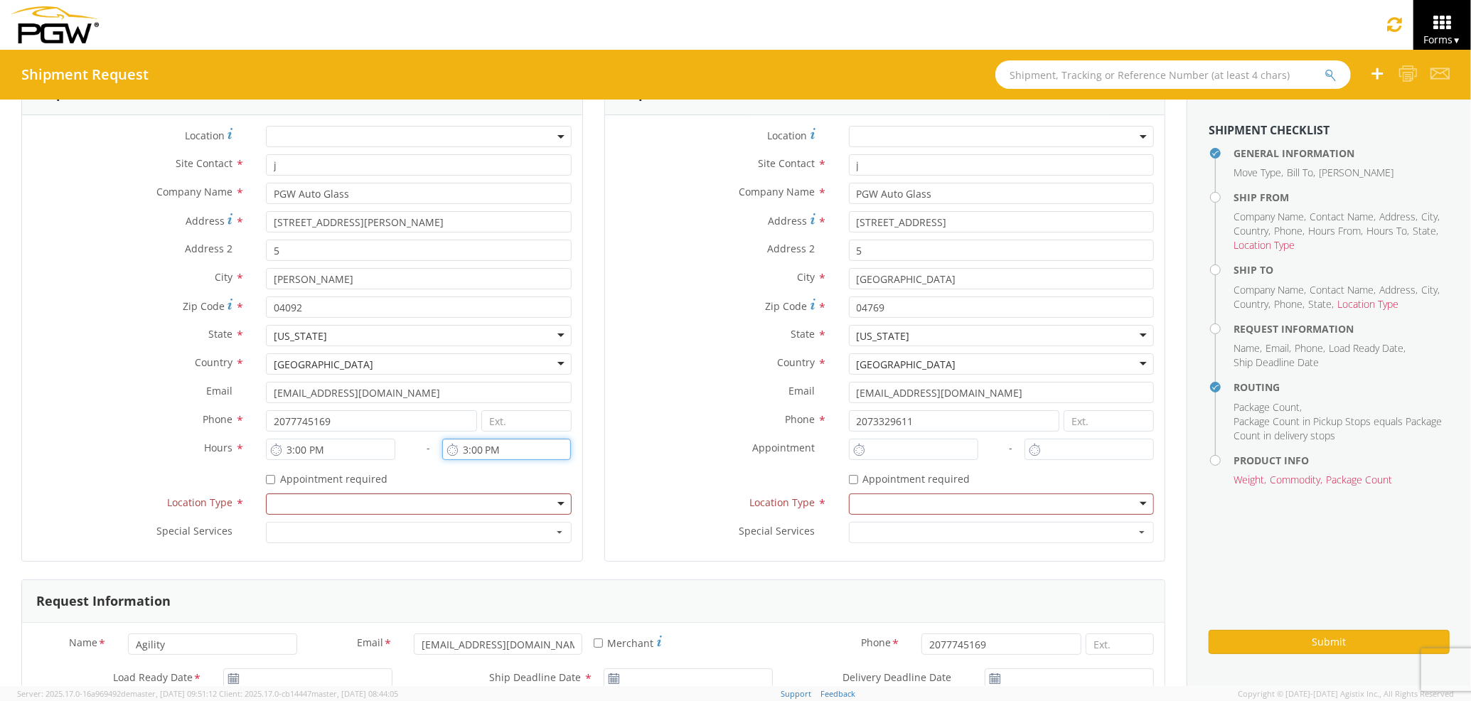
click at [493, 459] on input "3:00 PM" at bounding box center [506, 449] width 129 height 21
click at [890, 451] on input "2:00 PM" at bounding box center [913, 449] width 129 height 21
click at [894, 449] on input "7:00 PM" at bounding box center [913, 449] width 129 height 21
type input "7:00 AM"
click at [1036, 444] on input "2:00 PM" at bounding box center [1088, 449] width 129 height 21
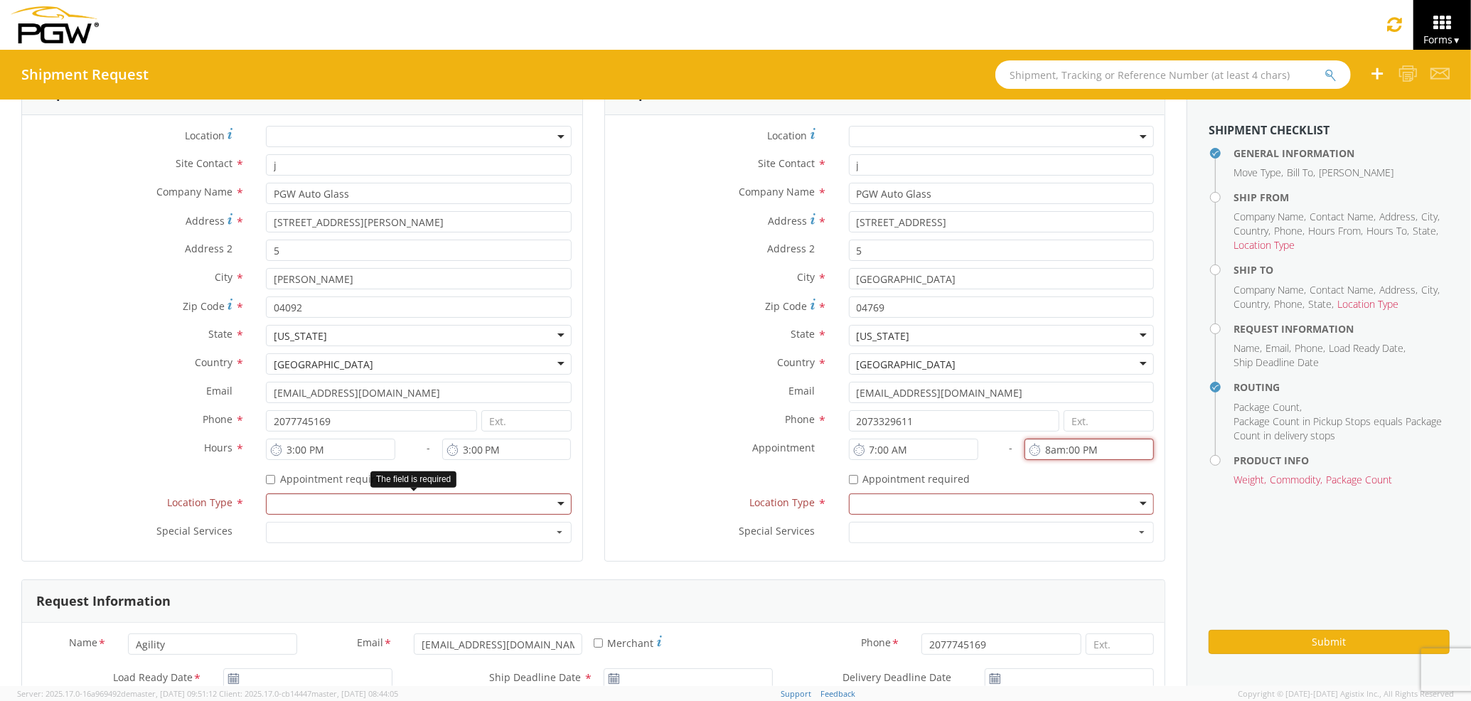
type input "8am:00 PM"
click at [502, 500] on div at bounding box center [418, 503] width 305 height 21
click at [931, 498] on div at bounding box center [1001, 503] width 305 height 21
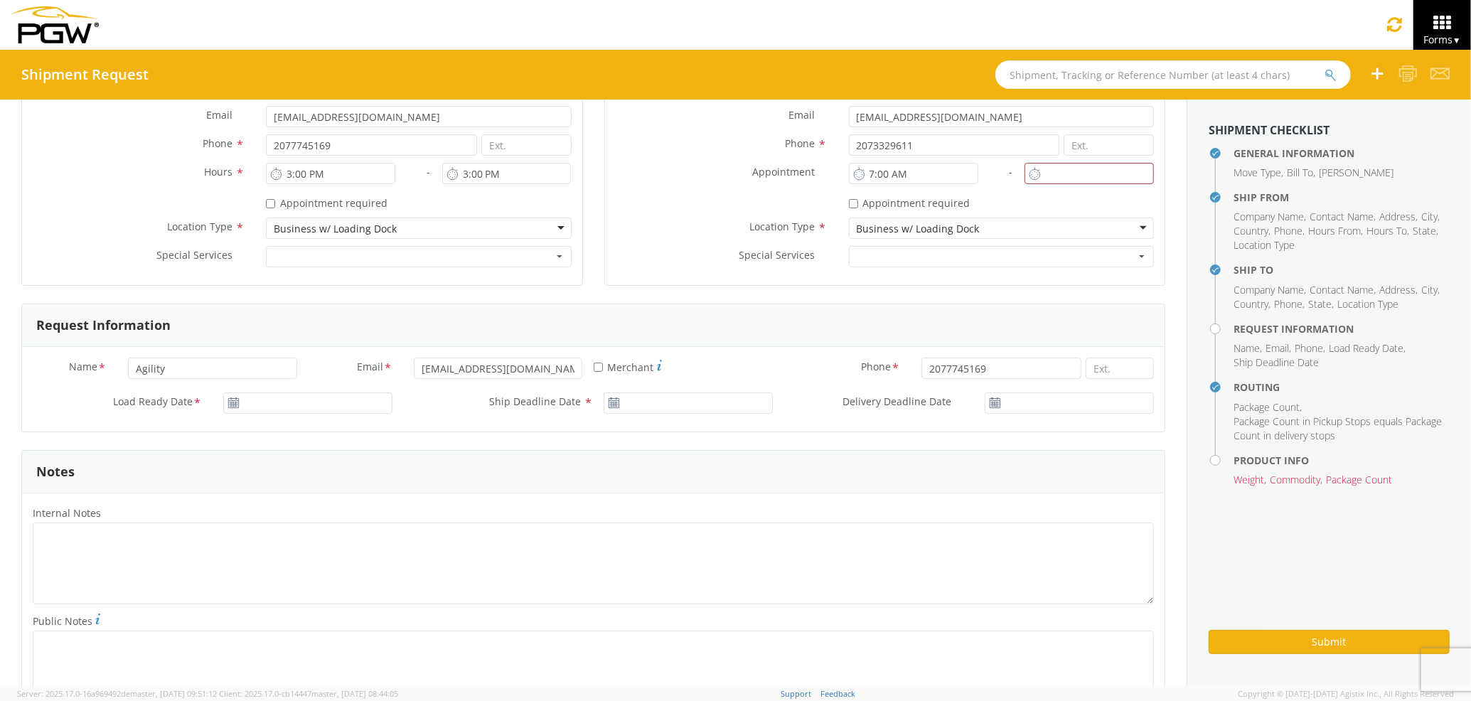
scroll to position [473, 0]
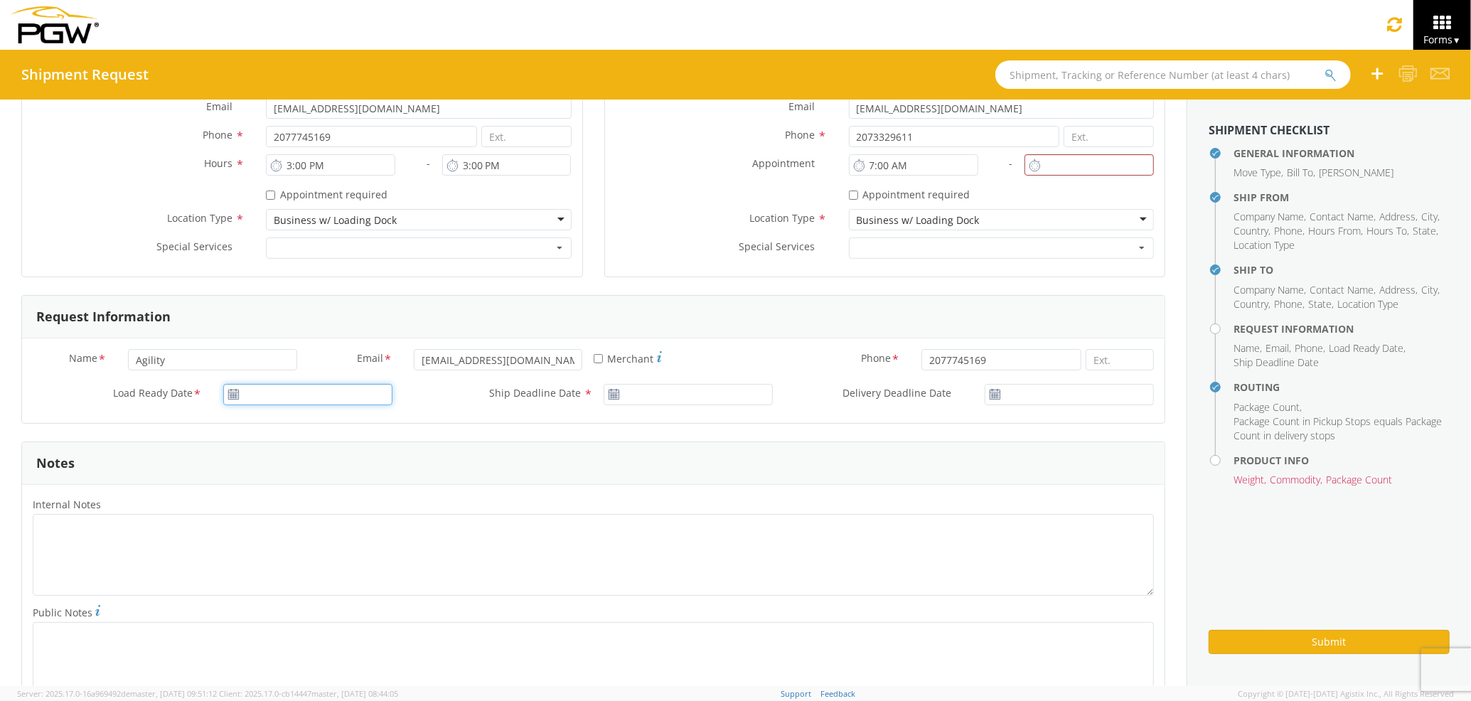
type input "08/18/2025"
click at [293, 385] on input "08/18/2025" at bounding box center [307, 394] width 169 height 21
click at [266, 527] on td "18" at bounding box center [267, 527] width 30 height 21
drag, startPoint x: 239, startPoint y: 360, endPoint x: 26, endPoint y: 360, distance: 213.2
click at [26, 360] on div "Name * Agility" at bounding box center [165, 359] width 286 height 21
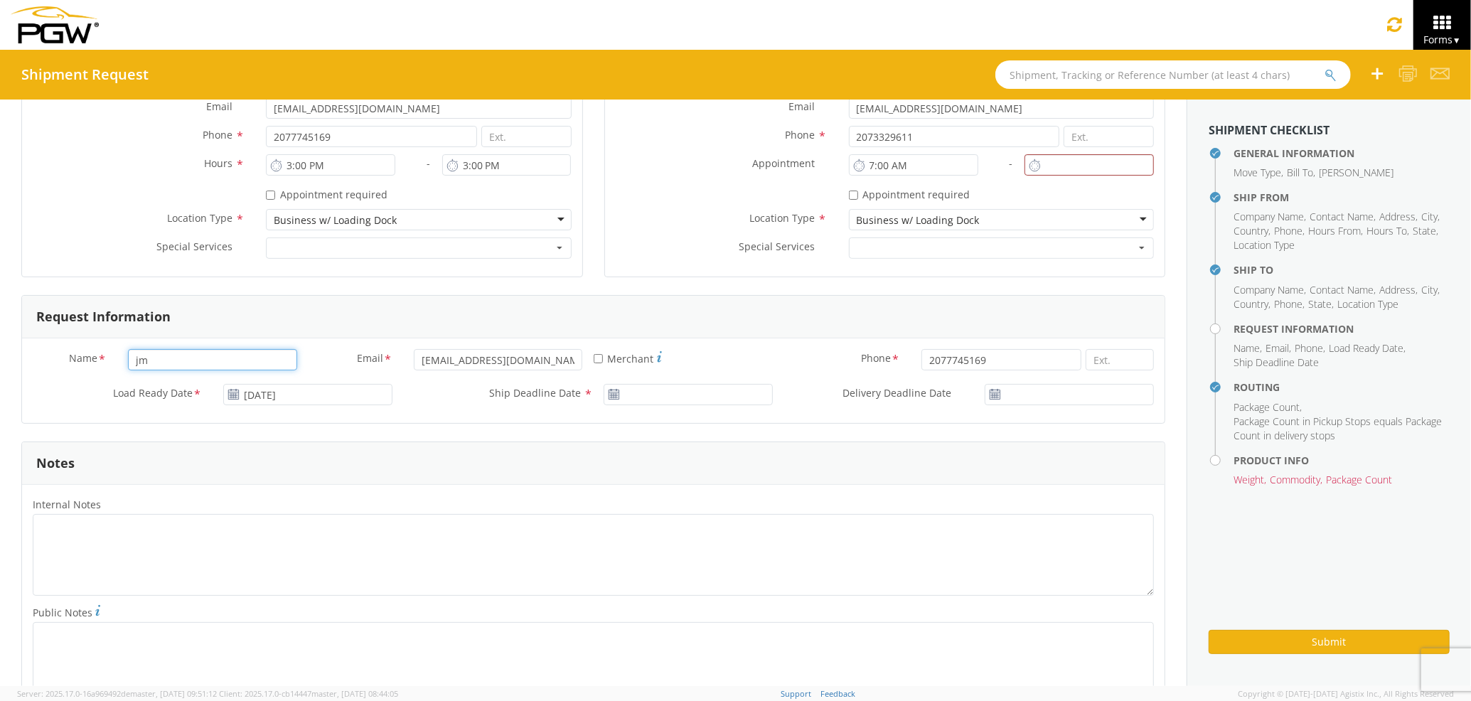
click at [220, 364] on input "jm" at bounding box center [212, 359] width 169 height 21
type input "jmer"
click at [216, 432] on form "General Information Template * PO# * Equipment Type * 28’ Box Van 53’ Dry Van D…" at bounding box center [593, 462] width 1144 height 1631
click at [199, 365] on input "jmer" at bounding box center [212, 359] width 169 height 21
drag, startPoint x: 569, startPoint y: 364, endPoint x: 371, endPoint y: 353, distance: 197.9
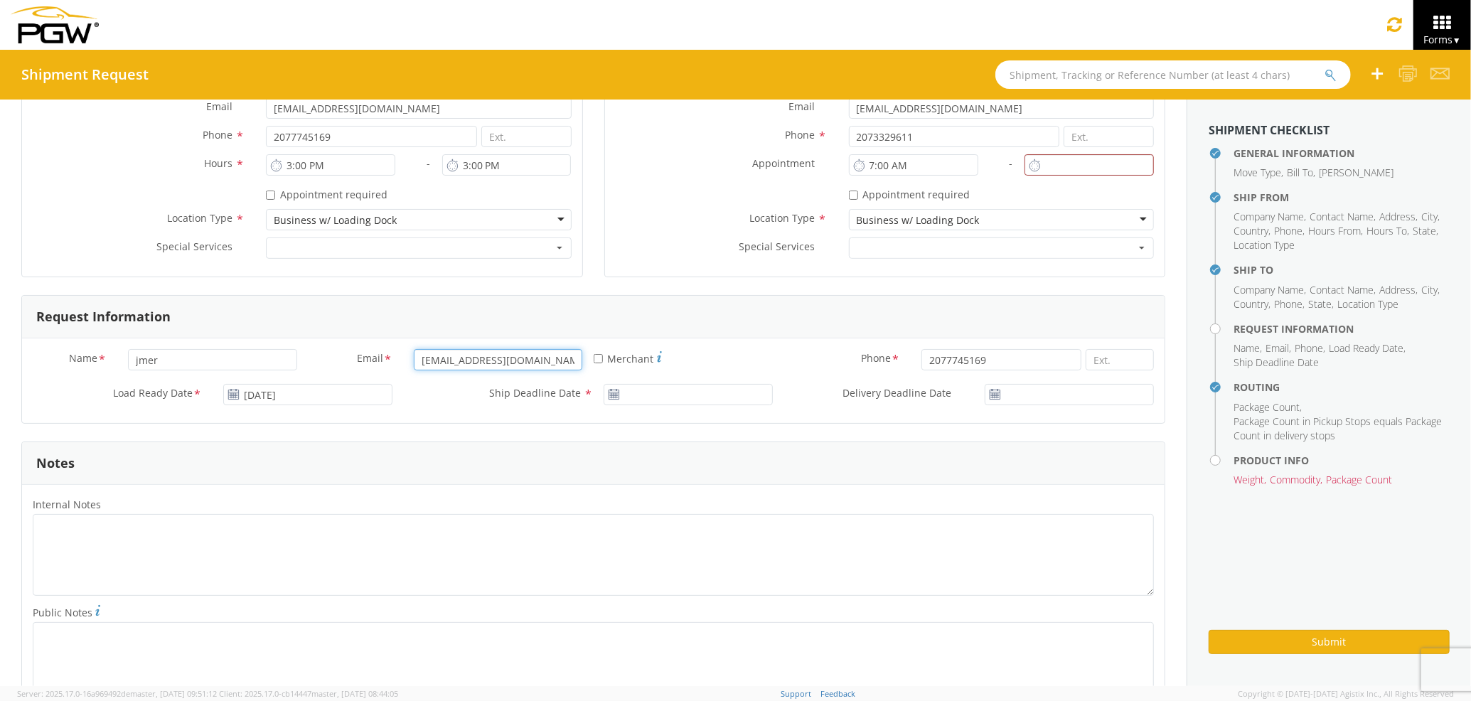
click at [371, 353] on div "Email * jmerlino@pgwautoglass.com" at bounding box center [451, 359] width 286 height 21
drag, startPoint x: 193, startPoint y: 350, endPoint x: 65, endPoint y: 354, distance: 128.0
click at [65, 354] on div "Name * jmer" at bounding box center [165, 359] width 286 height 21
paste input "[EMAIL_ADDRESS][DOMAIN_NAME]"
type input "[EMAIL_ADDRESS][DOMAIN_NAME]"
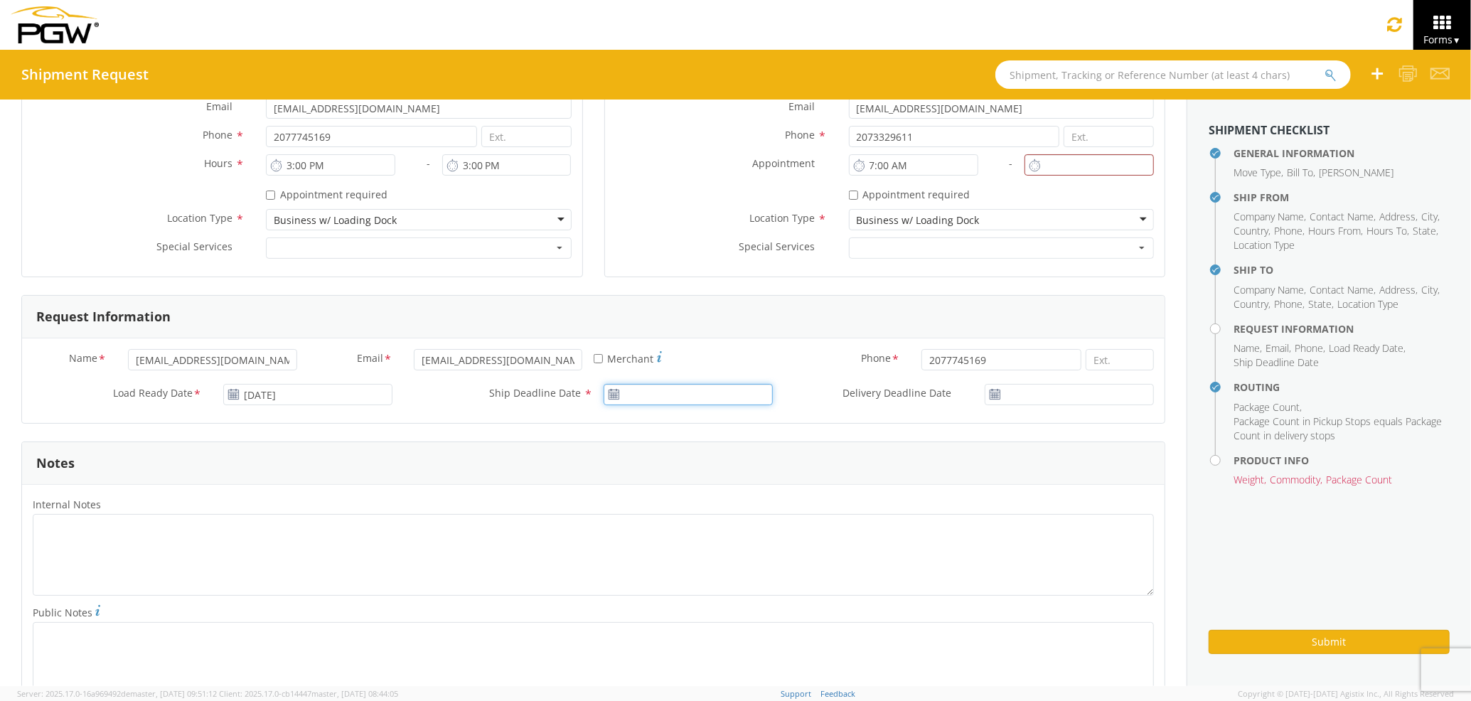
type input "08/18/2025"
click at [617, 401] on input "08/18/2025" at bounding box center [687, 394] width 169 height 21
click at [637, 532] on td "18" at bounding box center [647, 527] width 30 height 21
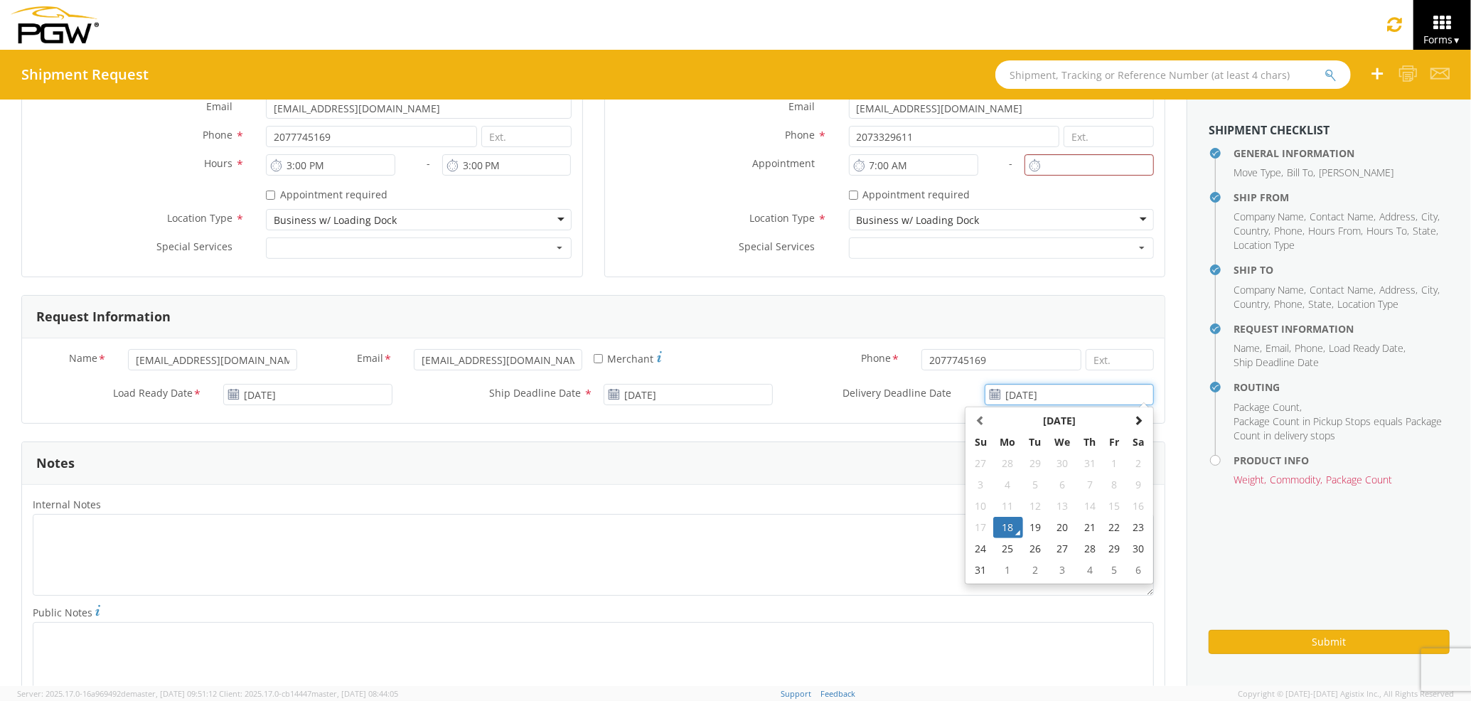
click at [1030, 390] on input "08/18/2025" at bounding box center [1068, 394] width 169 height 21
click at [1030, 525] on td "19" at bounding box center [1035, 527] width 25 height 21
type input "08/19/2025"
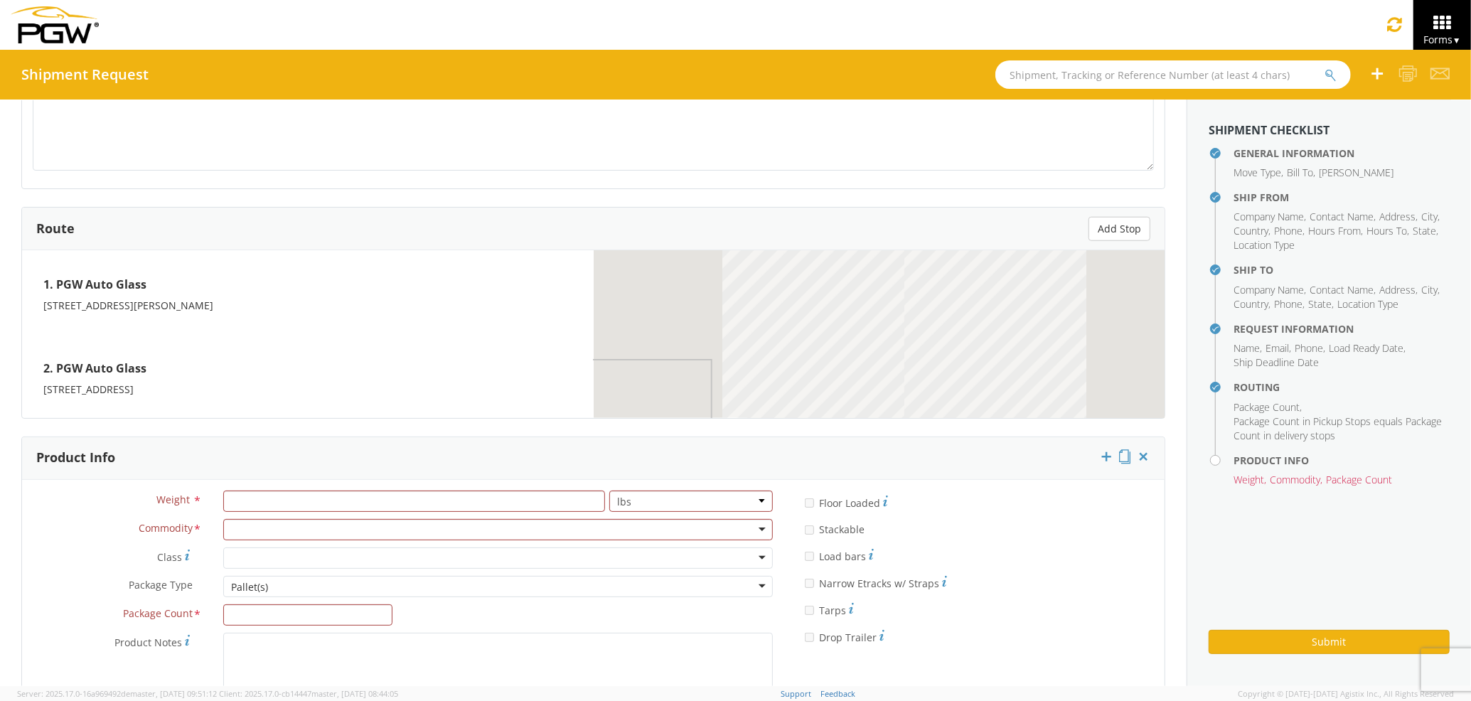
scroll to position [1042, 0]
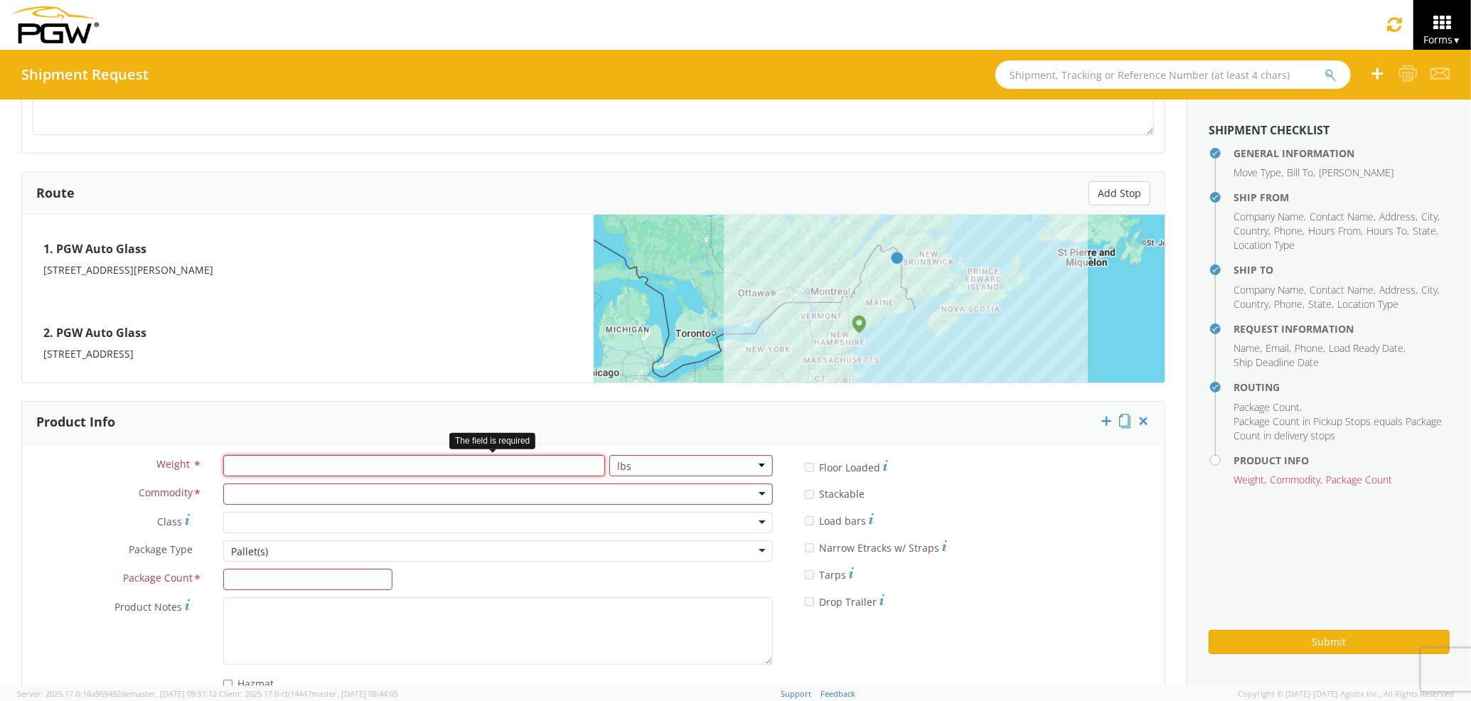
click at [353, 475] on input "number" at bounding box center [414, 465] width 382 height 21
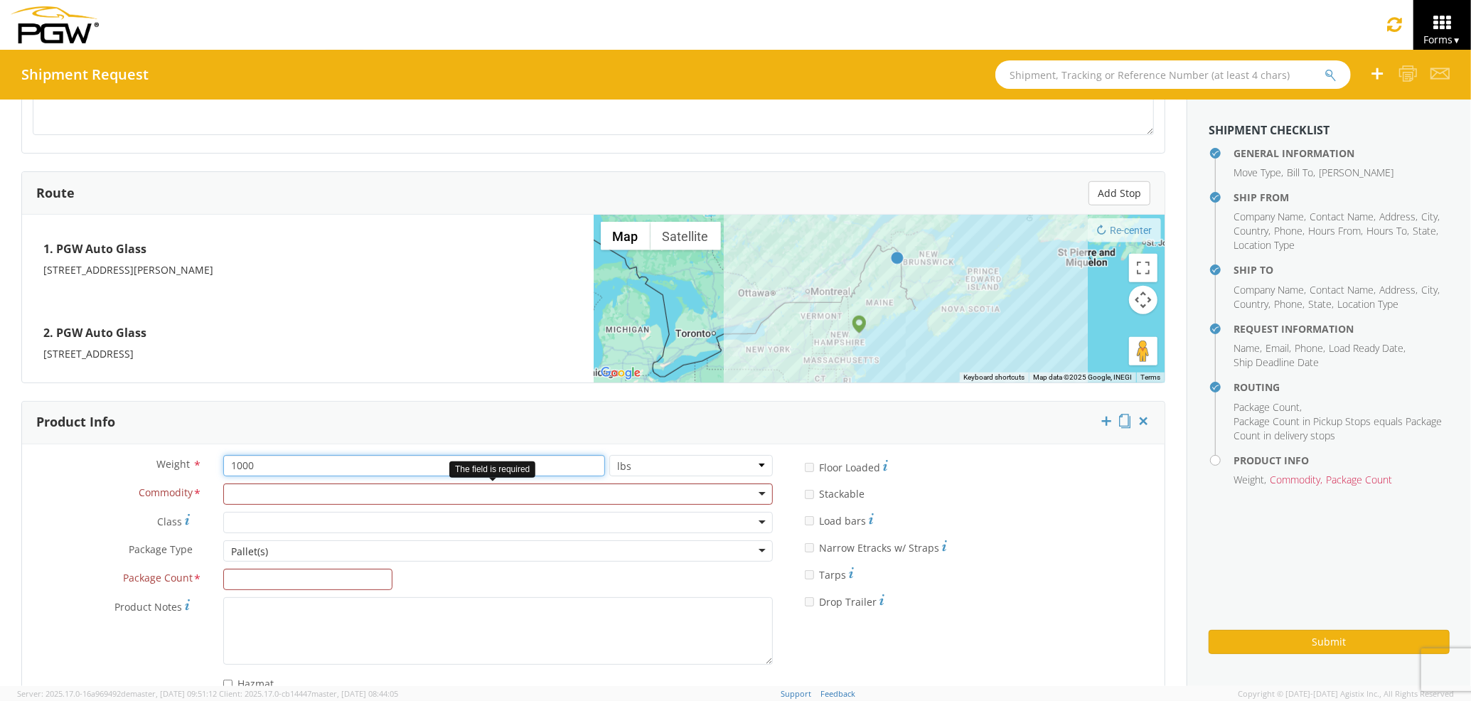
type input "1000"
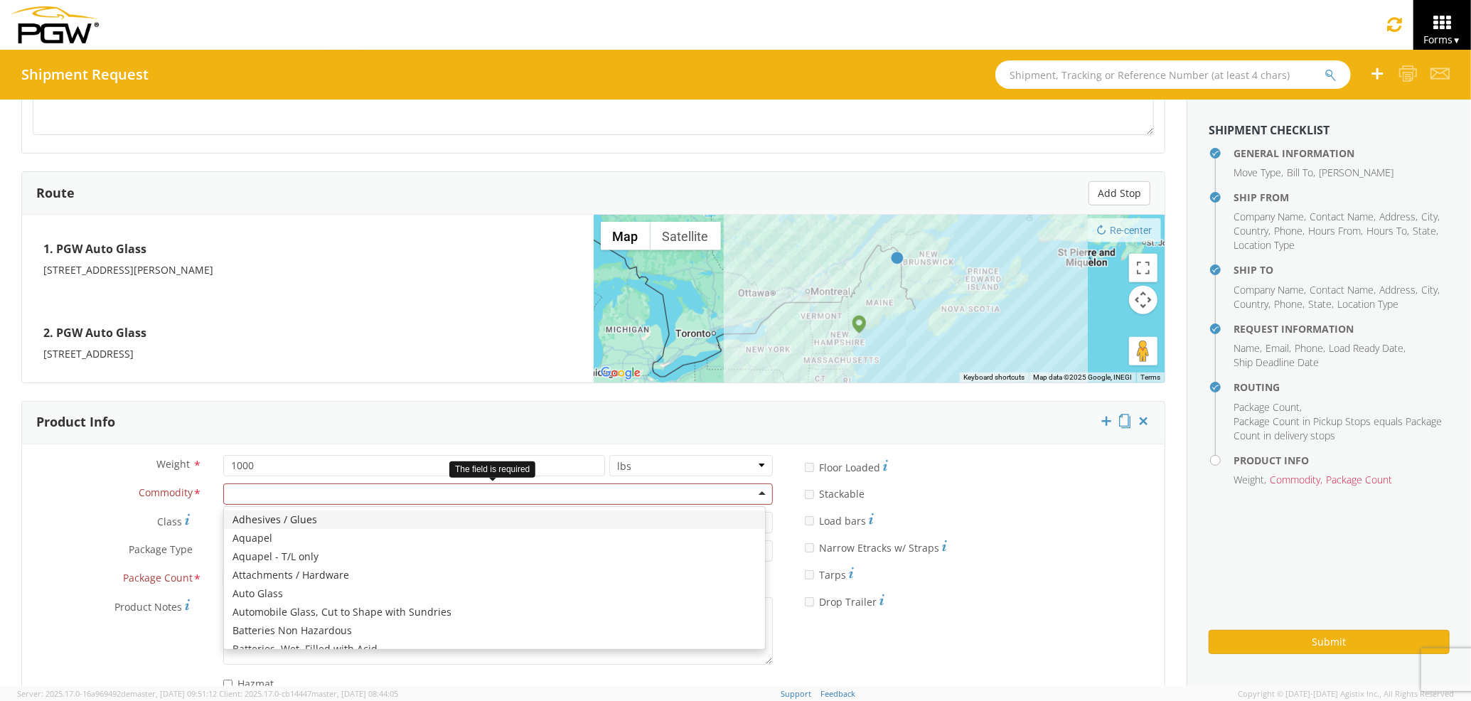
click at [359, 489] on div at bounding box center [497, 493] width 549 height 21
type input "win"
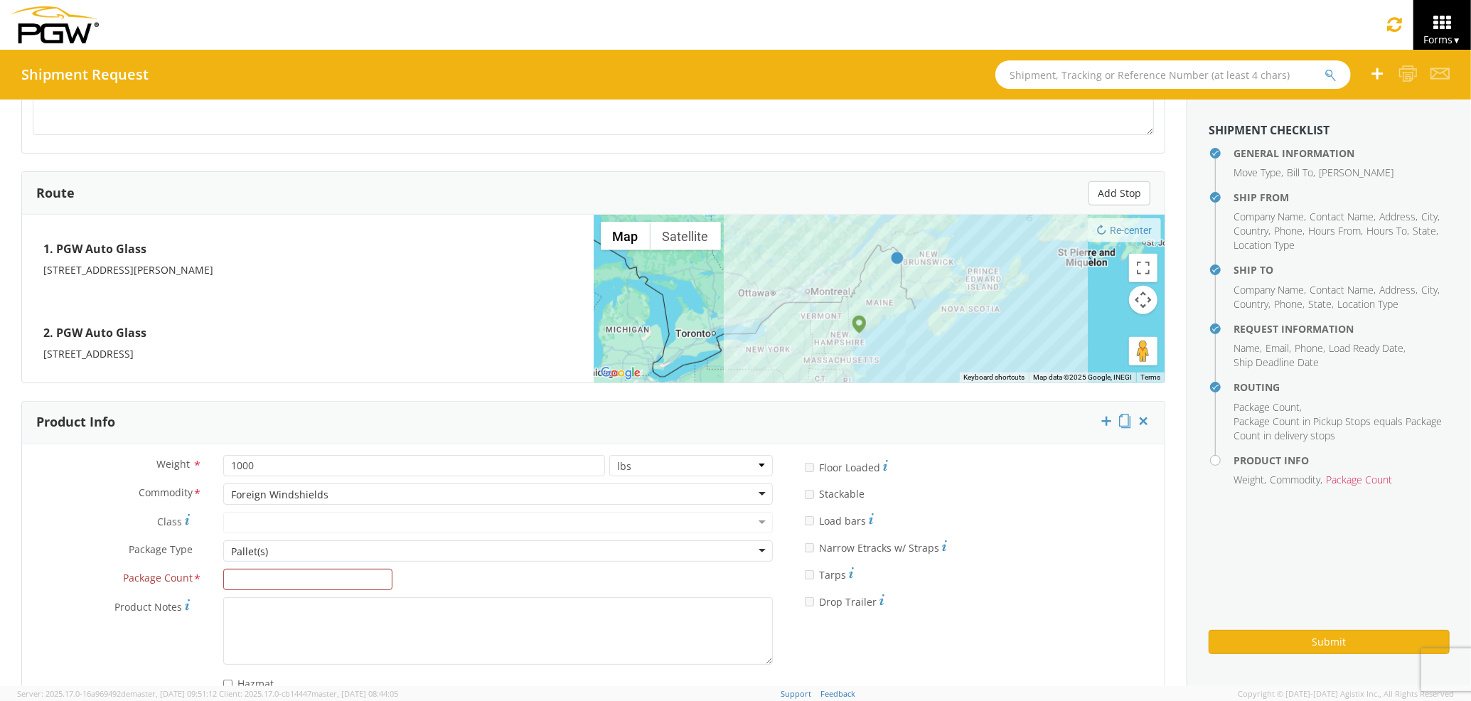
scroll to position [0, 0]
click at [324, 581] on input "Package Count *" at bounding box center [307, 579] width 169 height 21
type input "3"
click at [1292, 647] on button "Submit" at bounding box center [1328, 642] width 241 height 24
